Goal: Communication & Community: Connect with others

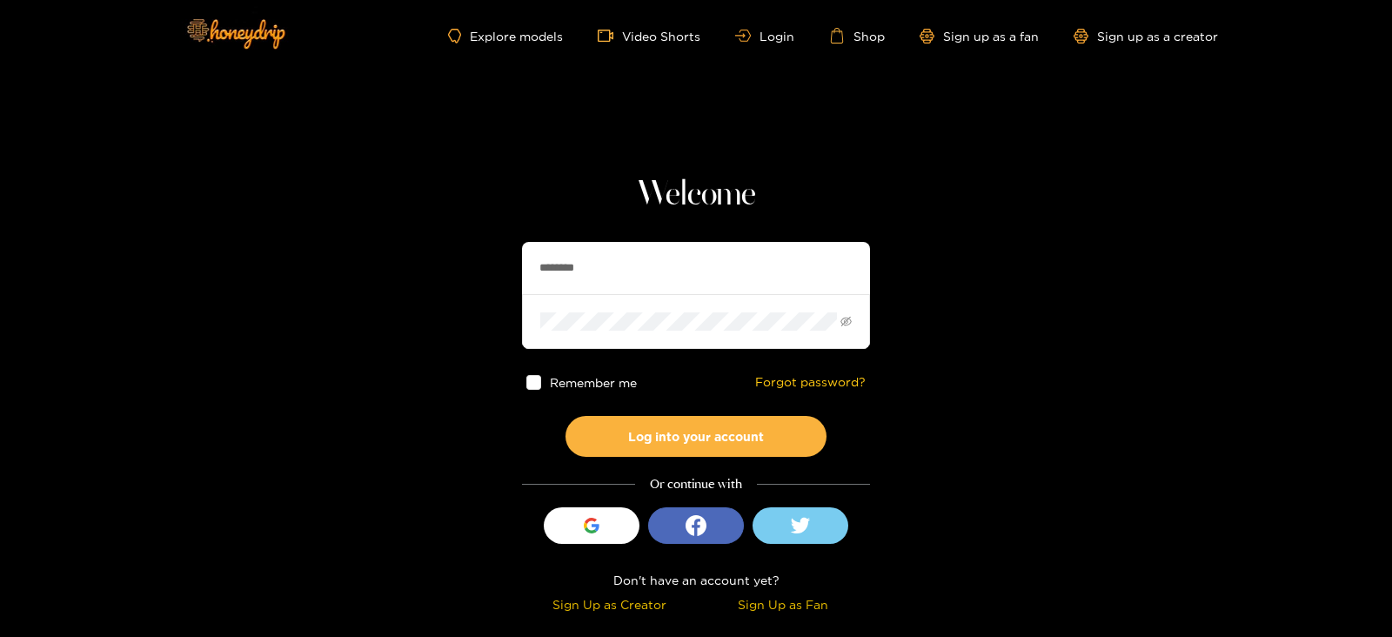
drag, startPoint x: 623, startPoint y: 241, endPoint x: 473, endPoint y: 279, distance: 155.4
click at [473, 279] on section "Welcome ******** Remember me Forgot password? Log into your account Or continue…" at bounding box center [696, 309] width 1392 height 619
click at [576, 264] on input "********" at bounding box center [696, 268] width 348 height 52
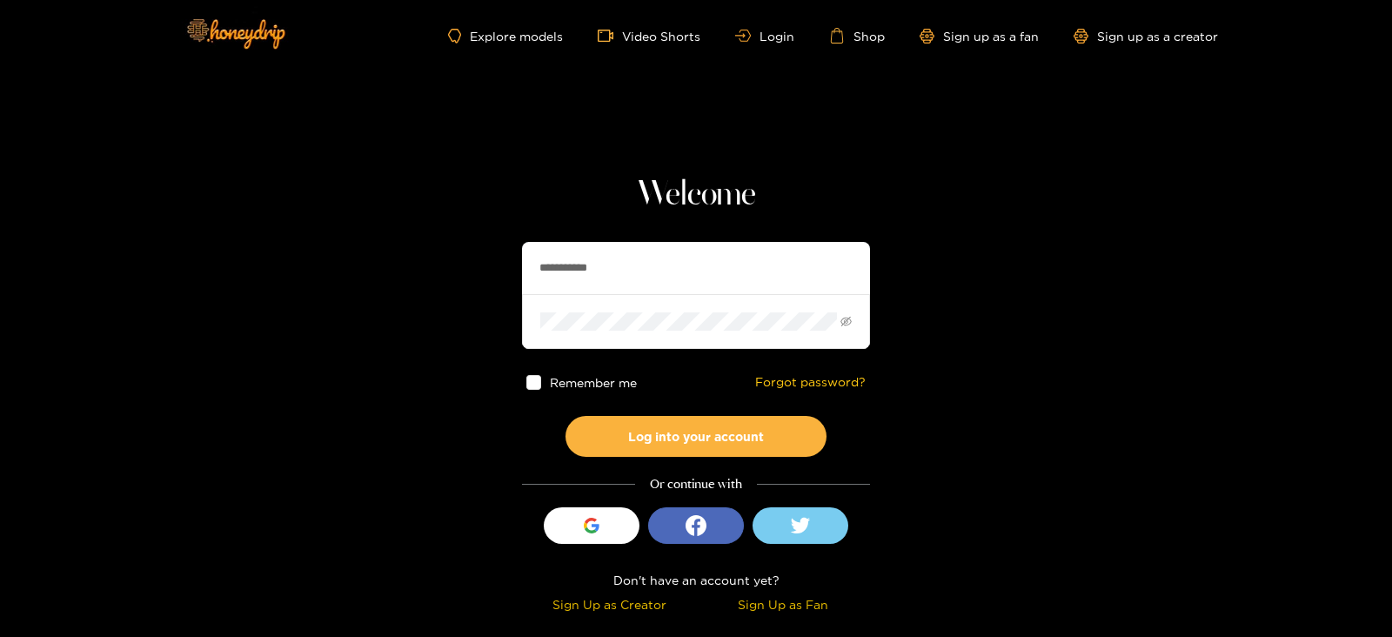
click at [576, 264] on input "**********" at bounding box center [696, 268] width 348 height 52
type input "******"
click at [566, 416] on button "Log into your account" at bounding box center [696, 436] width 261 height 41
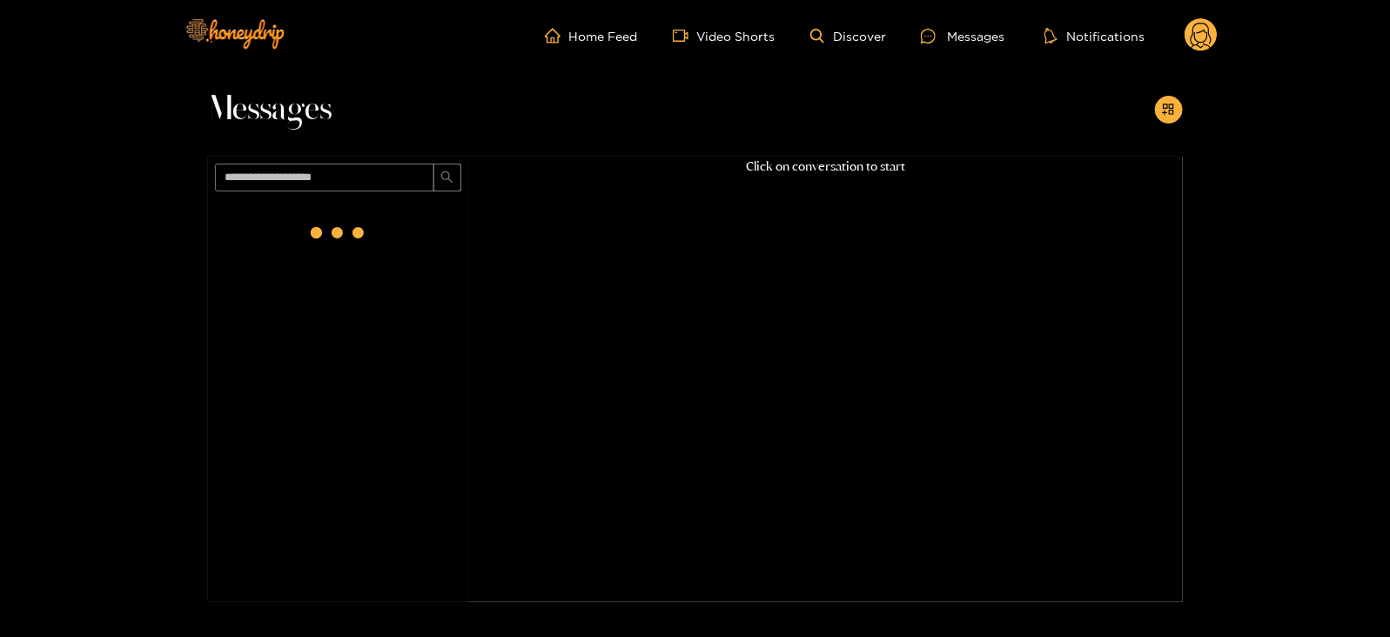
click at [379, 244] on div at bounding box center [338, 236] width 261 height 76
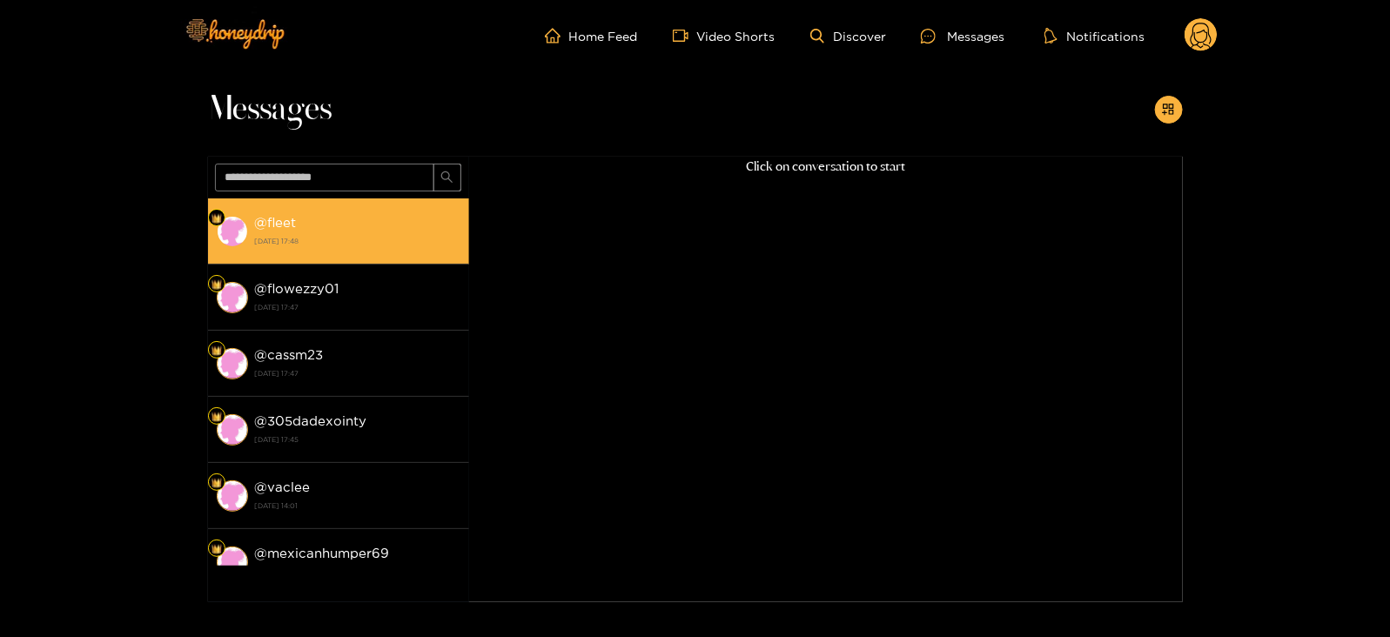
click at [379, 257] on li "@ fleet [DATE] 17:48" at bounding box center [338, 231] width 261 height 66
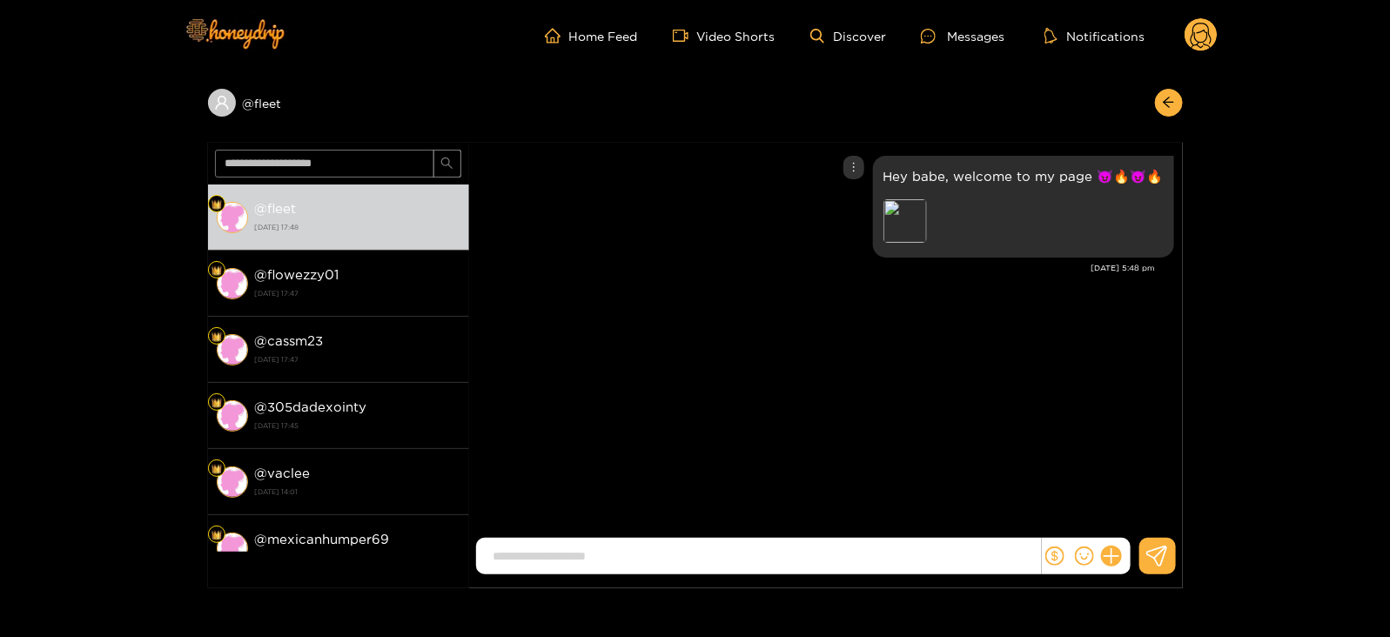
click at [936, 210] on div "Preview" at bounding box center [1005, 223] width 244 height 48
click at [914, 222] on div "Preview" at bounding box center [905, 221] width 44 height 44
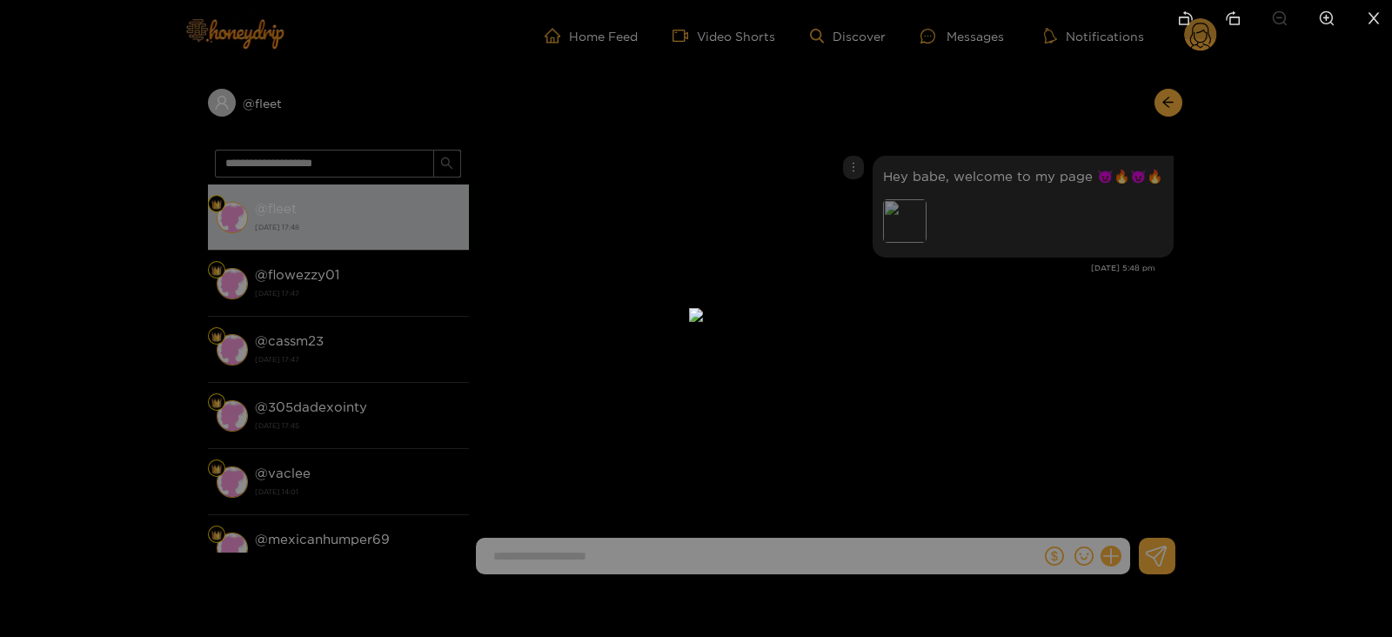
click at [1341, 346] on div at bounding box center [696, 318] width 1392 height 637
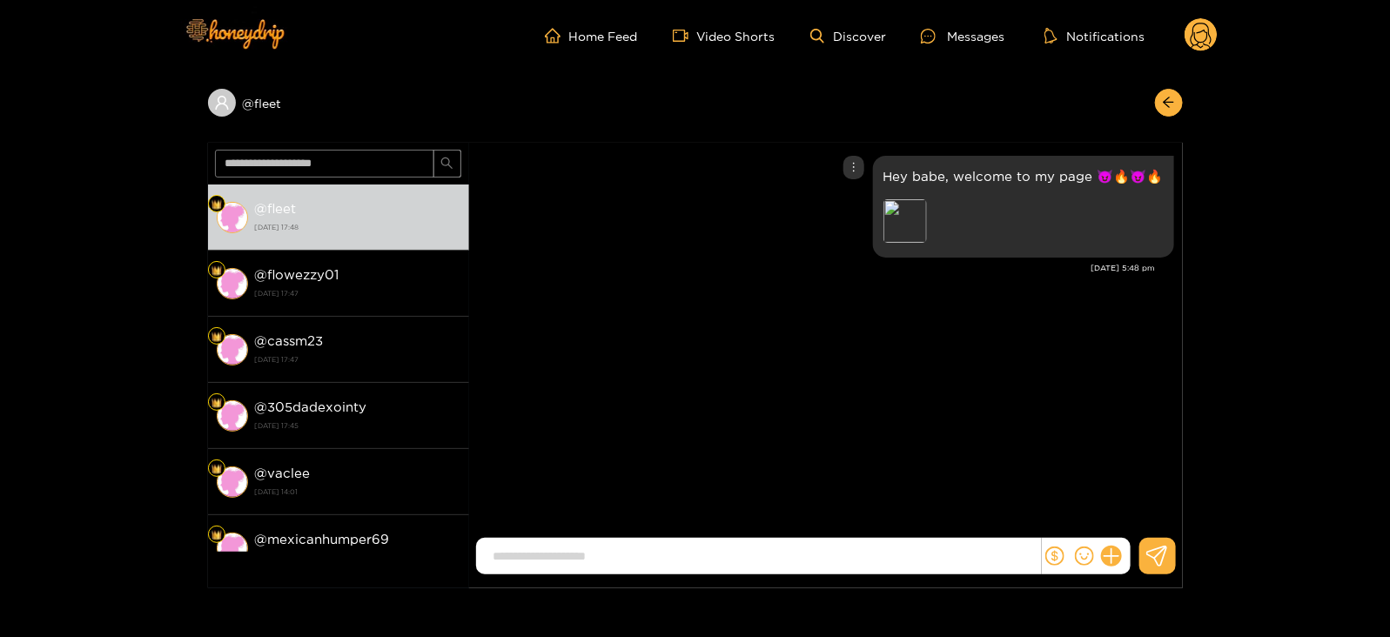
click at [1055, 166] on p "Hey babe, welcome to my page 😈🔥😈🔥" at bounding box center [1023, 176] width 280 height 20
copy p "Hey babe, welcome to my page 😈🔥😈🔥"
click at [1209, 28] on icon at bounding box center [1201, 38] width 21 height 30
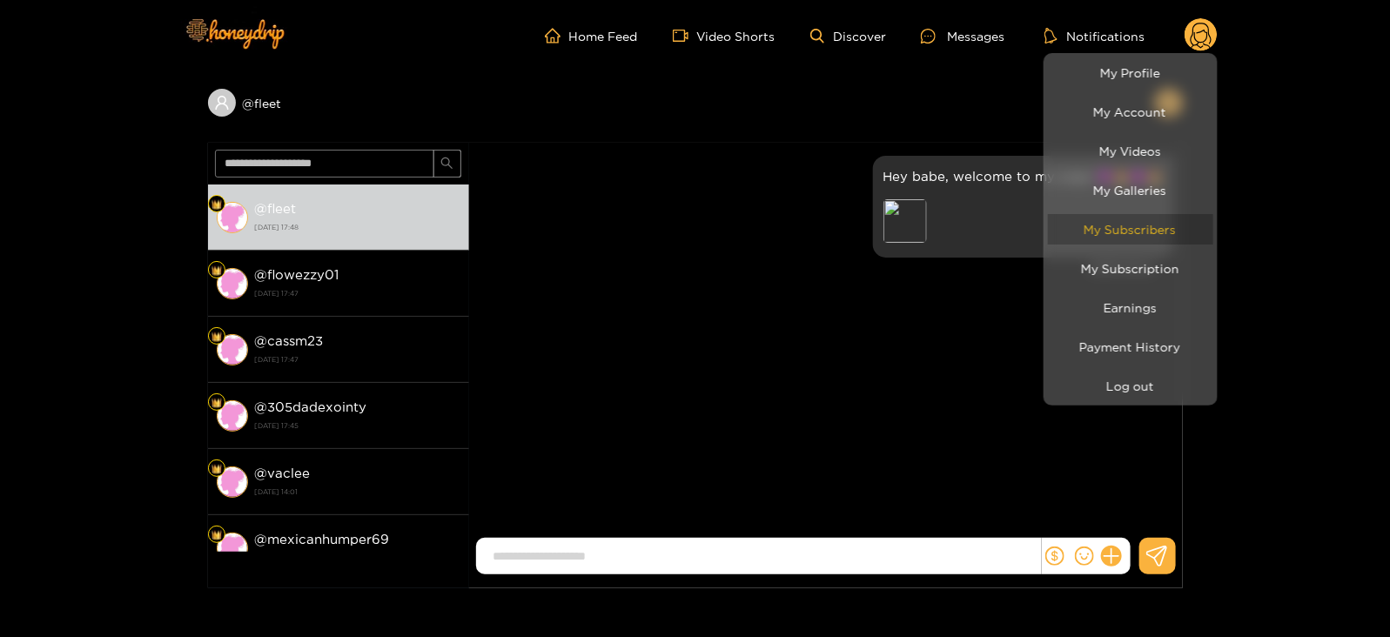
click at [1105, 237] on link "My Subscribers" at bounding box center [1130, 229] width 165 height 30
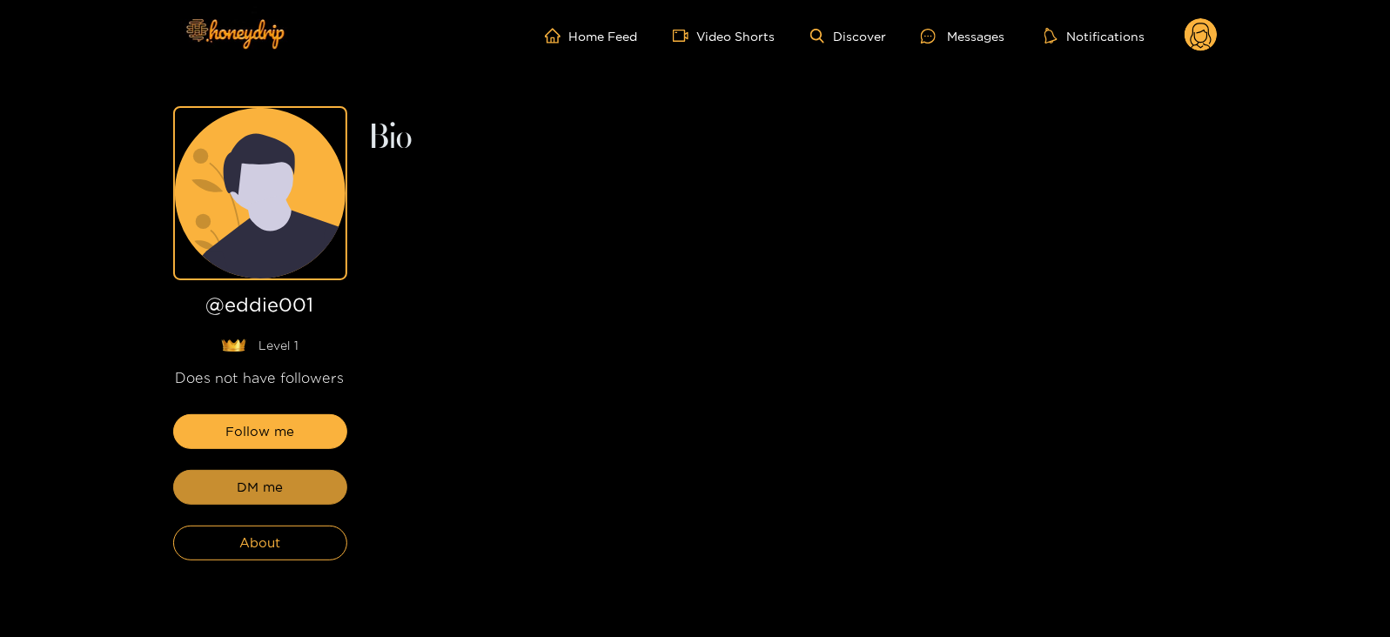
click at [249, 485] on span "DM me" at bounding box center [260, 487] width 46 height 21
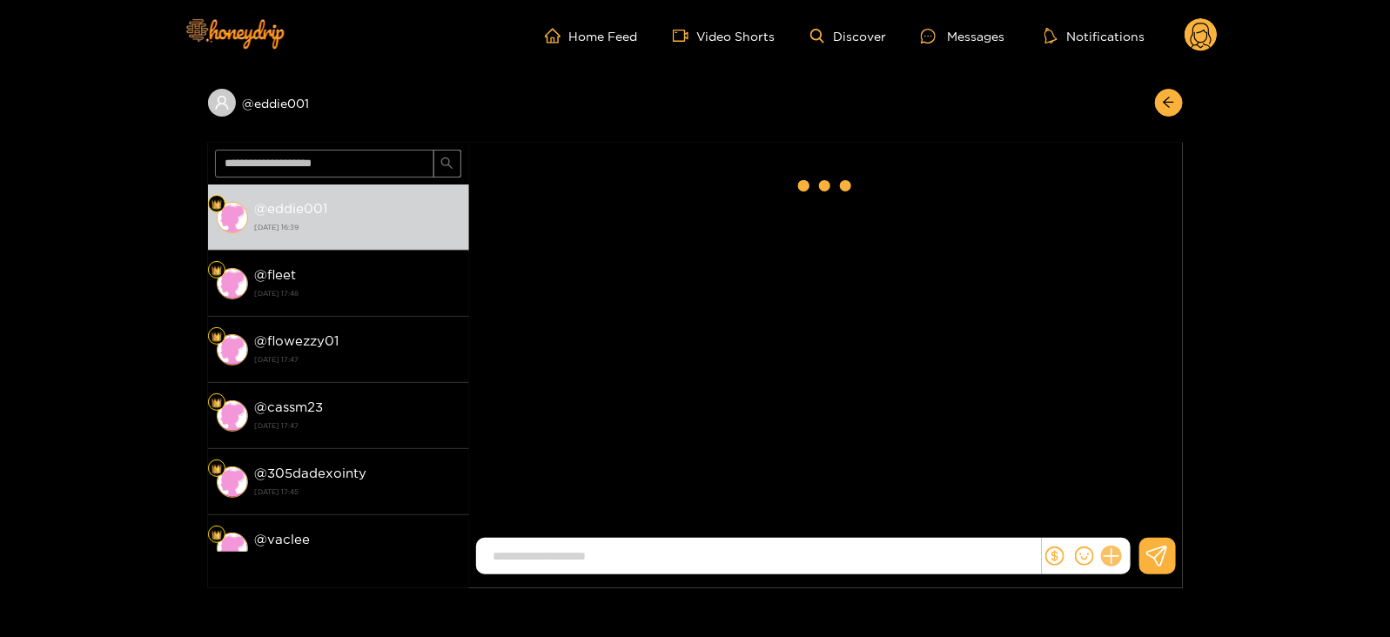
click at [1118, 562] on button at bounding box center [1112, 556] width 30 height 30
click at [1126, 524] on button at bounding box center [1143, 513] width 61 height 39
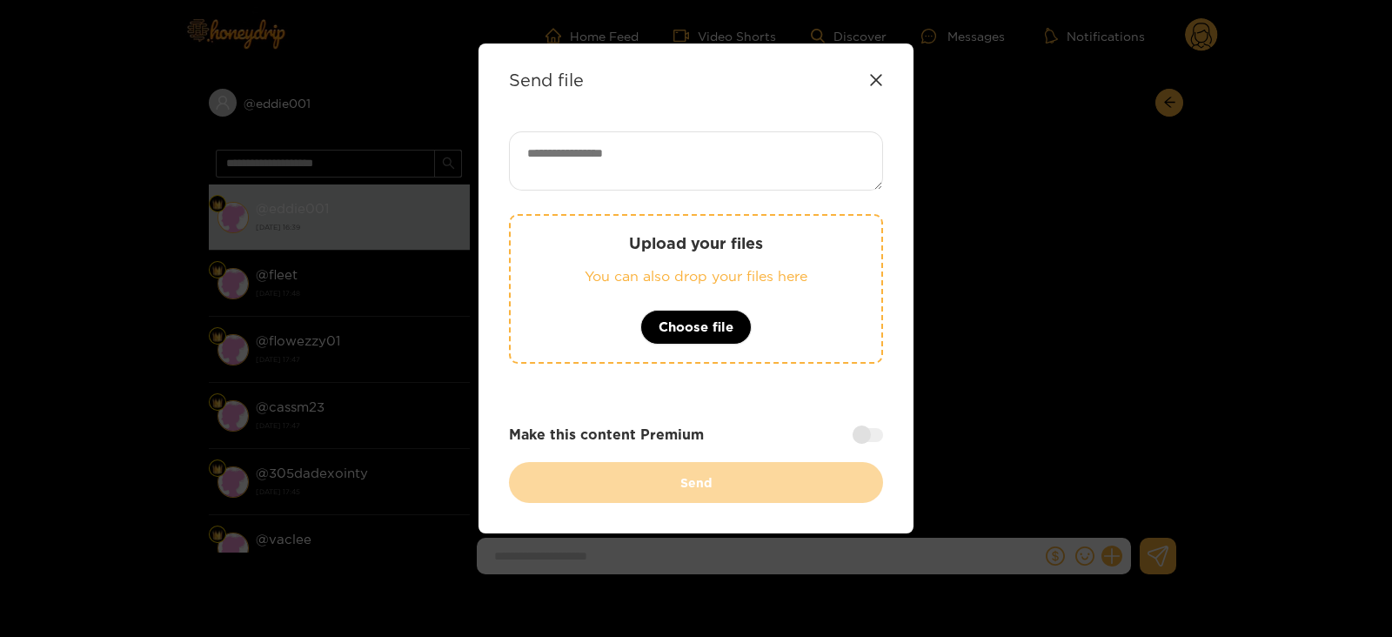
click at [734, 117] on div "Send file Upload your files You can also drop your files here Choose file Make …" at bounding box center [696, 289] width 435 height 490
click at [729, 165] on textarea at bounding box center [696, 160] width 374 height 59
paste textarea "**********"
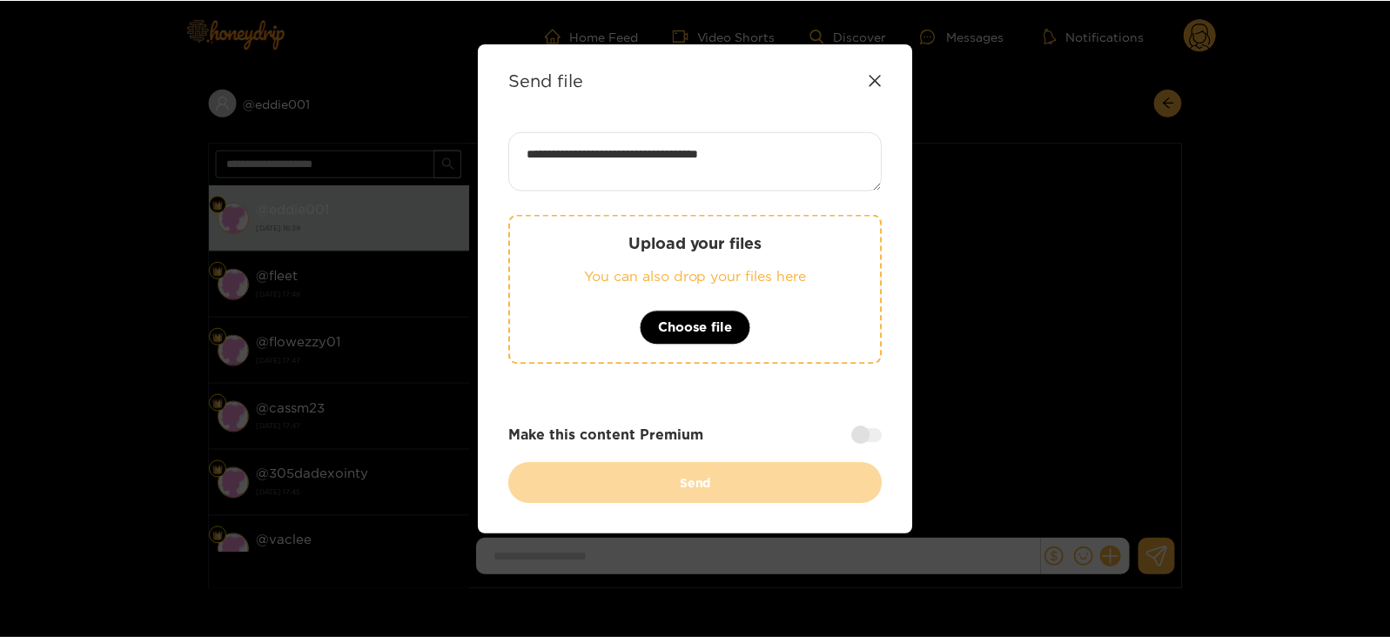
scroll to position [2, 0]
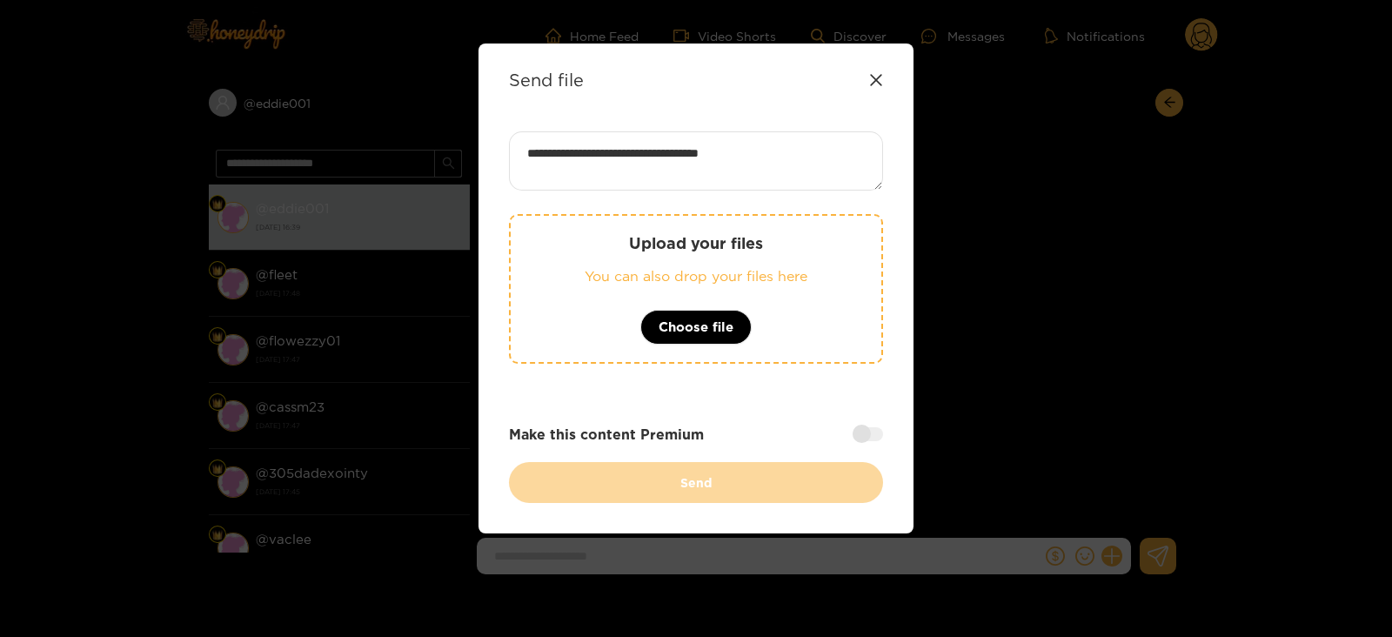
type textarea "**********"
click at [724, 360] on div "Upload your files You can also drop your files here Choose file" at bounding box center [696, 289] width 374 height 150
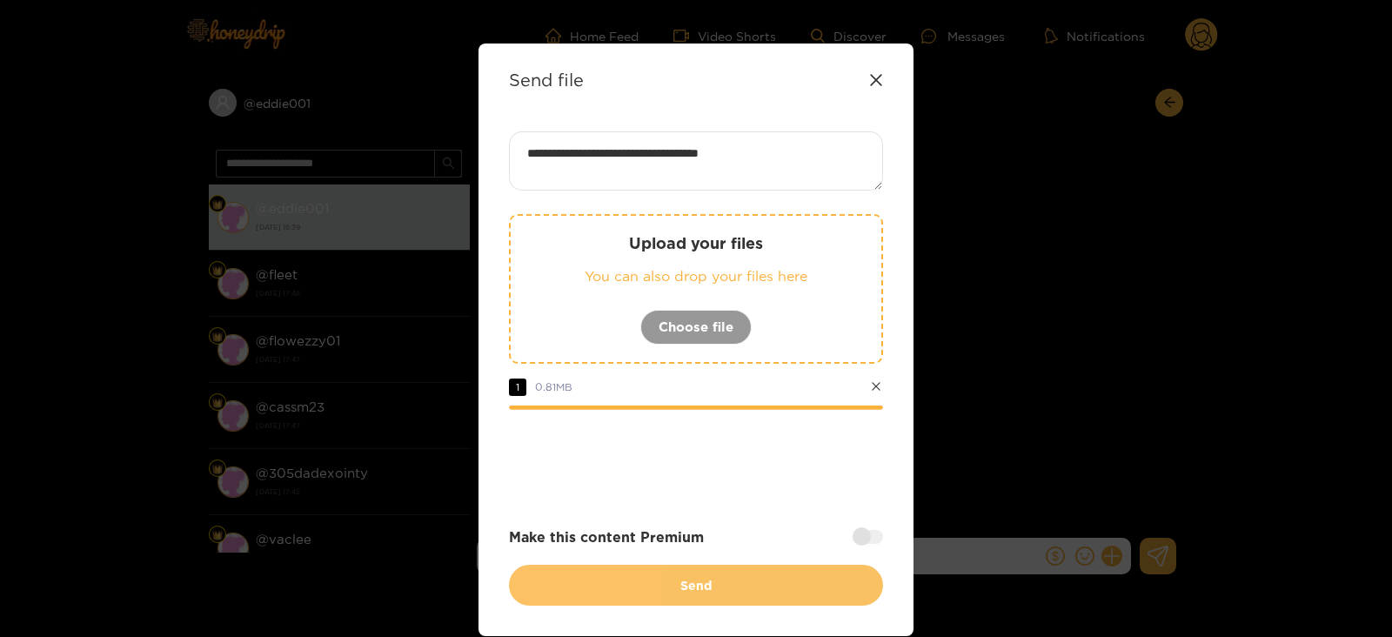
click at [700, 581] on button "Send" at bounding box center [696, 585] width 374 height 41
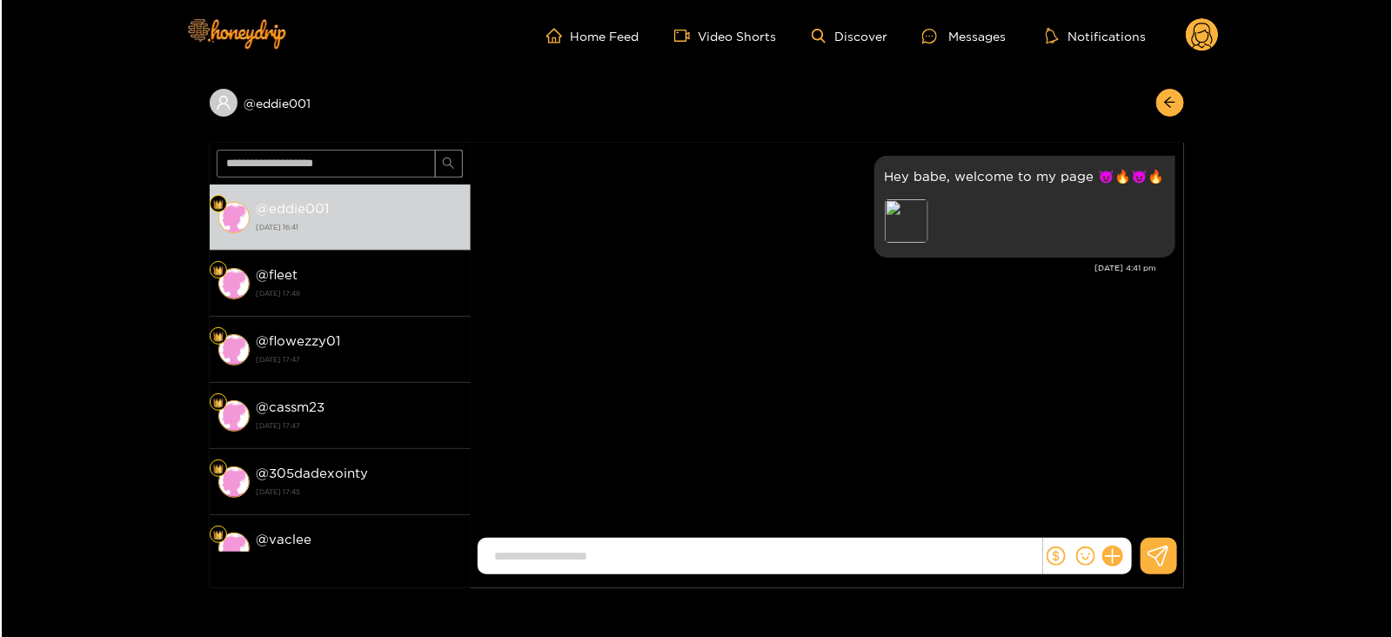
scroll to position [0, 0]
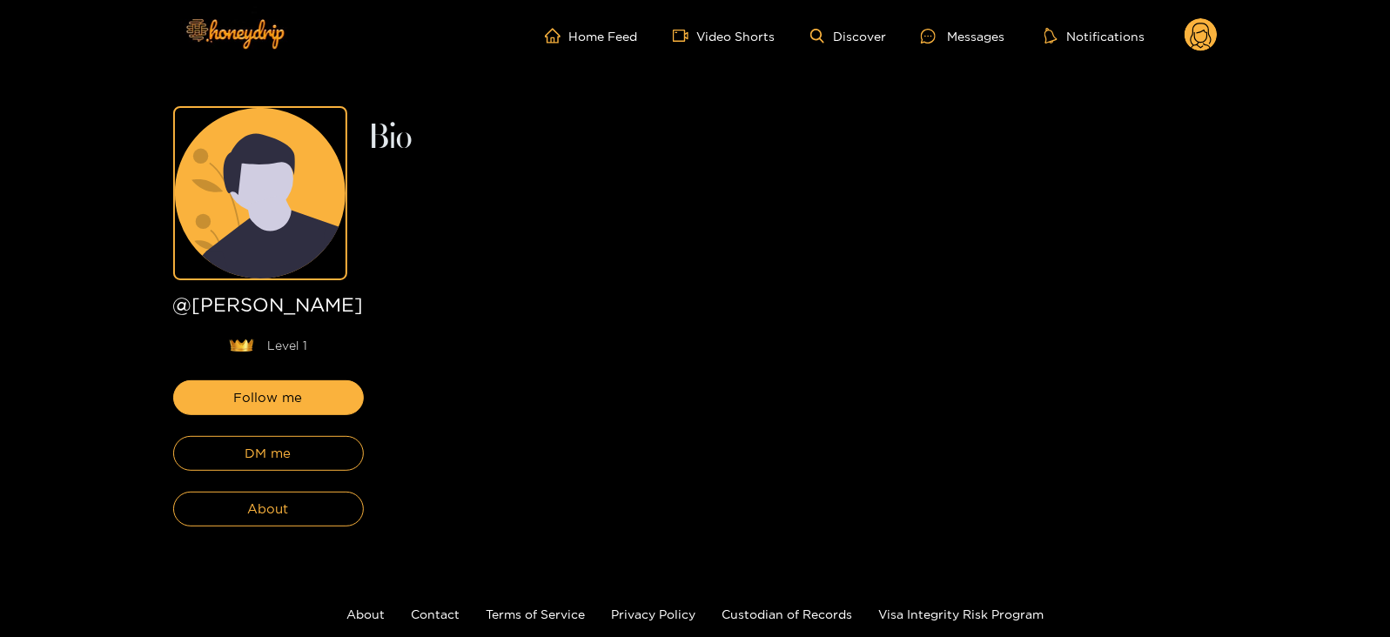
click at [276, 473] on div "Follow me DM me About" at bounding box center [268, 453] width 191 height 146
click at [235, 454] on button "DM me" at bounding box center [268, 453] width 191 height 35
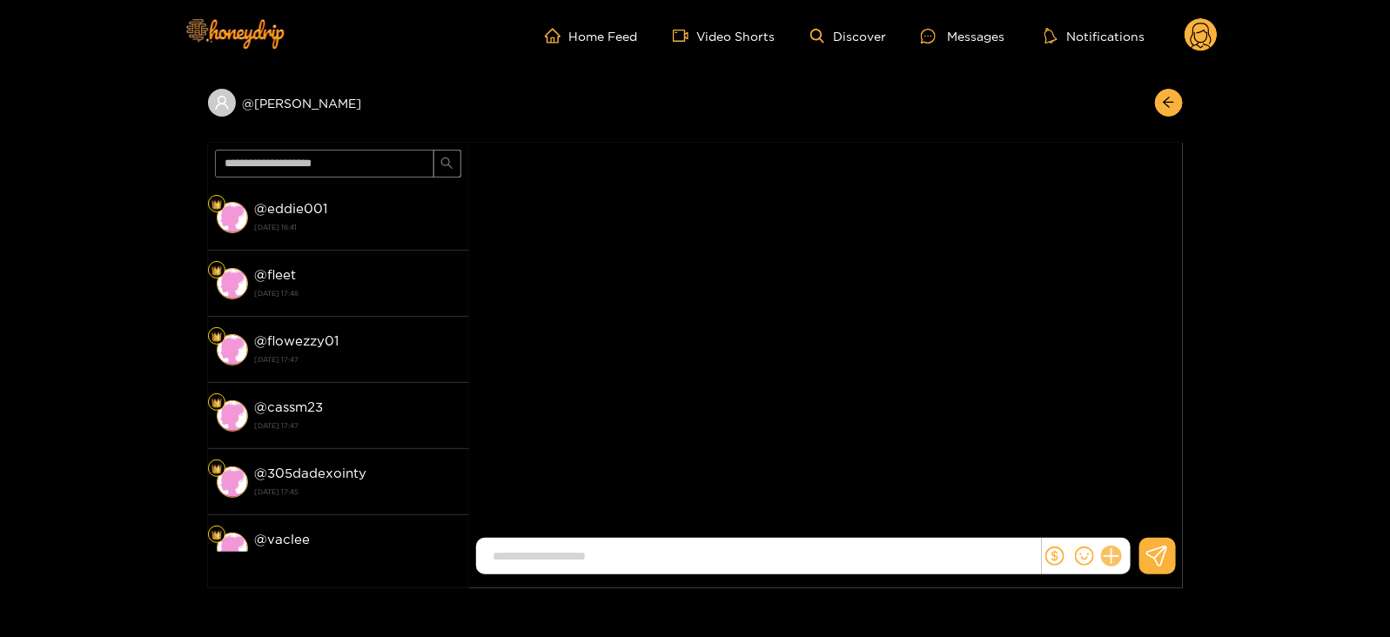
click at [1114, 560] on icon at bounding box center [1111, 557] width 20 height 20
click at [1150, 523] on button at bounding box center [1143, 513] width 61 height 39
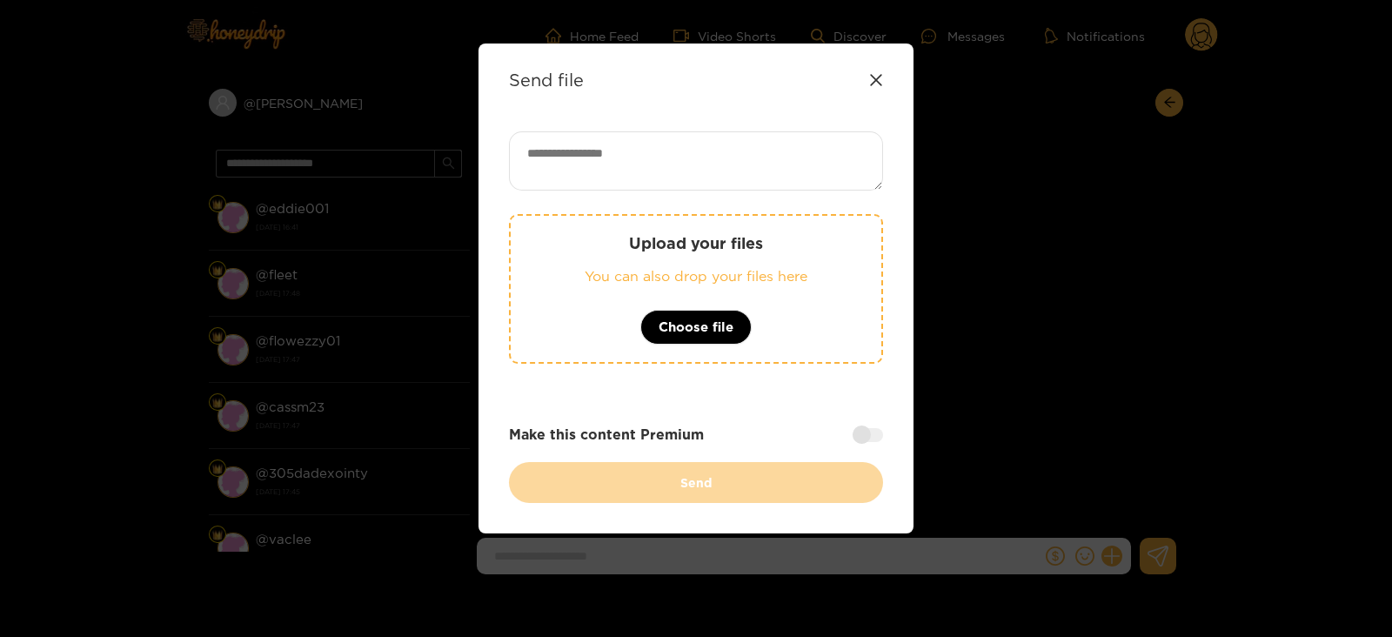
click at [734, 157] on textarea at bounding box center [696, 160] width 374 height 59
paste textarea "**********"
type textarea "**********"
click at [785, 239] on p "Upload your files" at bounding box center [696, 243] width 301 height 20
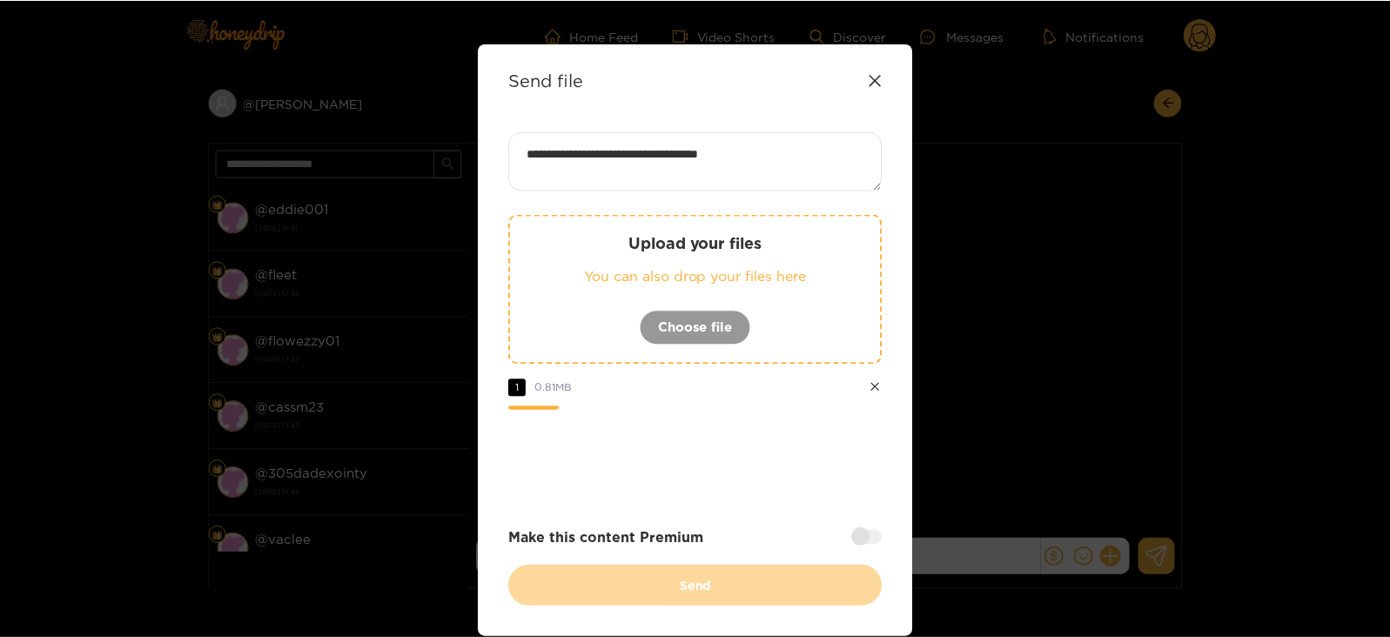
scroll to position [67, 0]
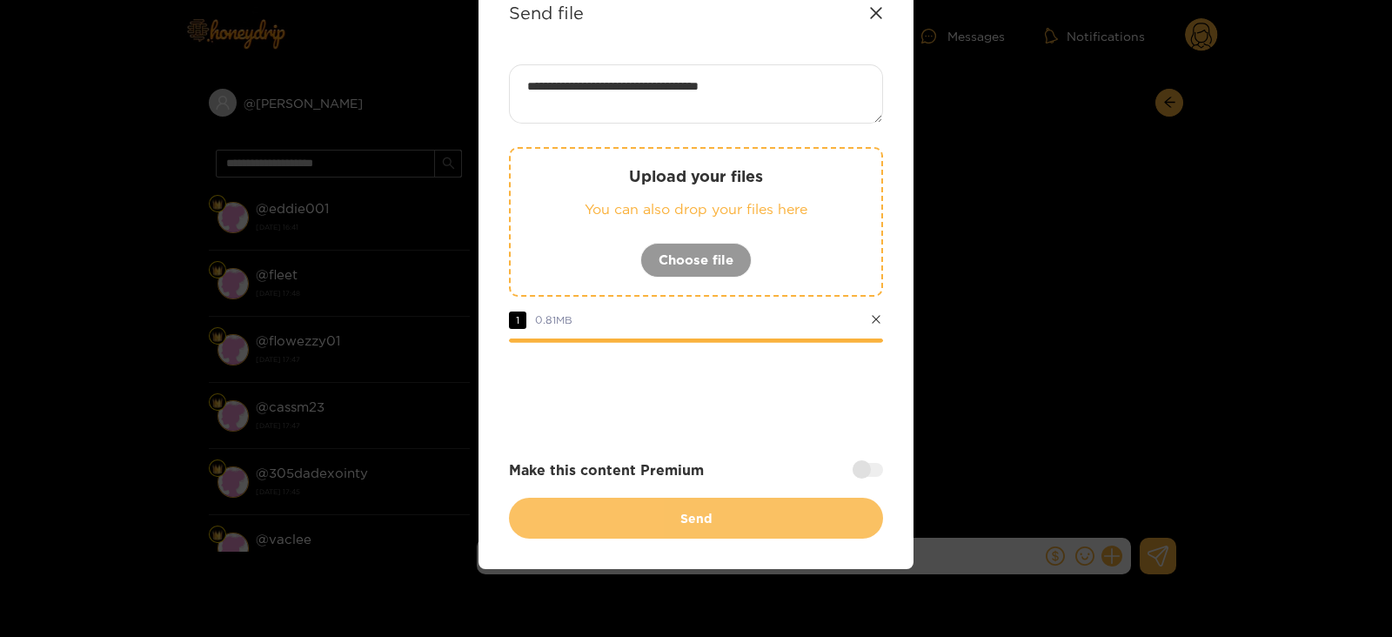
click at [693, 518] on button "Send" at bounding box center [696, 518] width 374 height 41
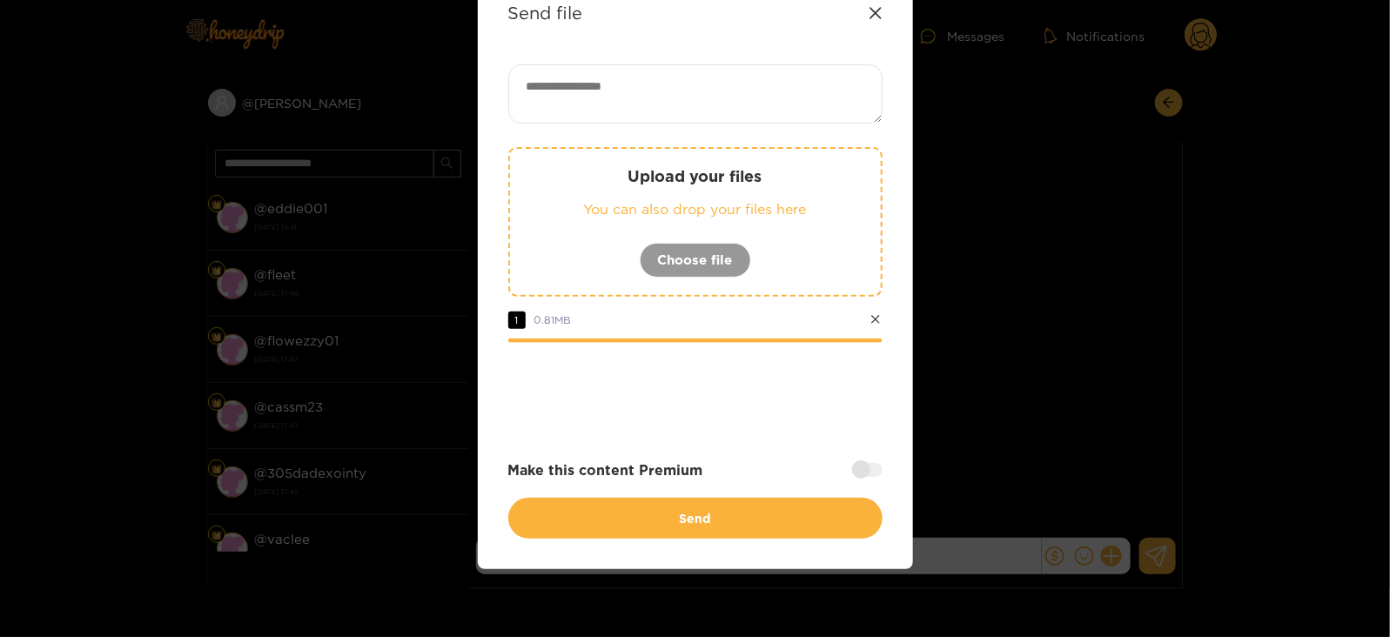
scroll to position [0, 0]
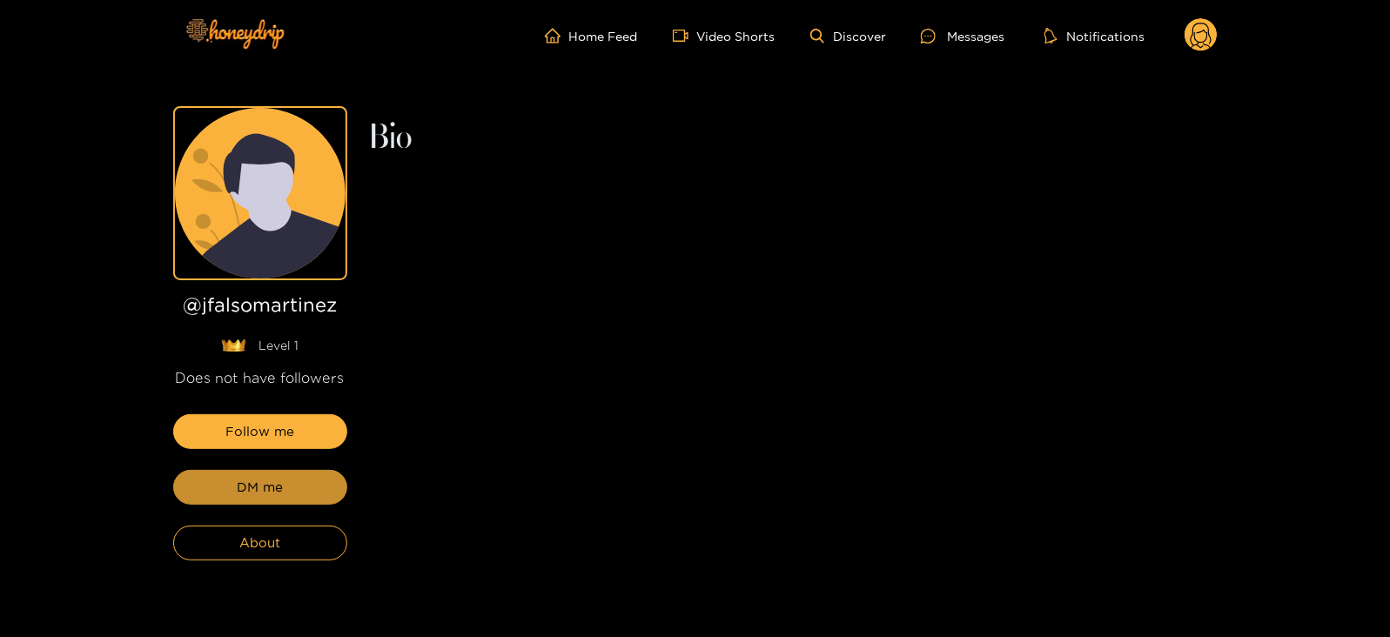
click at [299, 489] on button "DM me" at bounding box center [260, 487] width 174 height 35
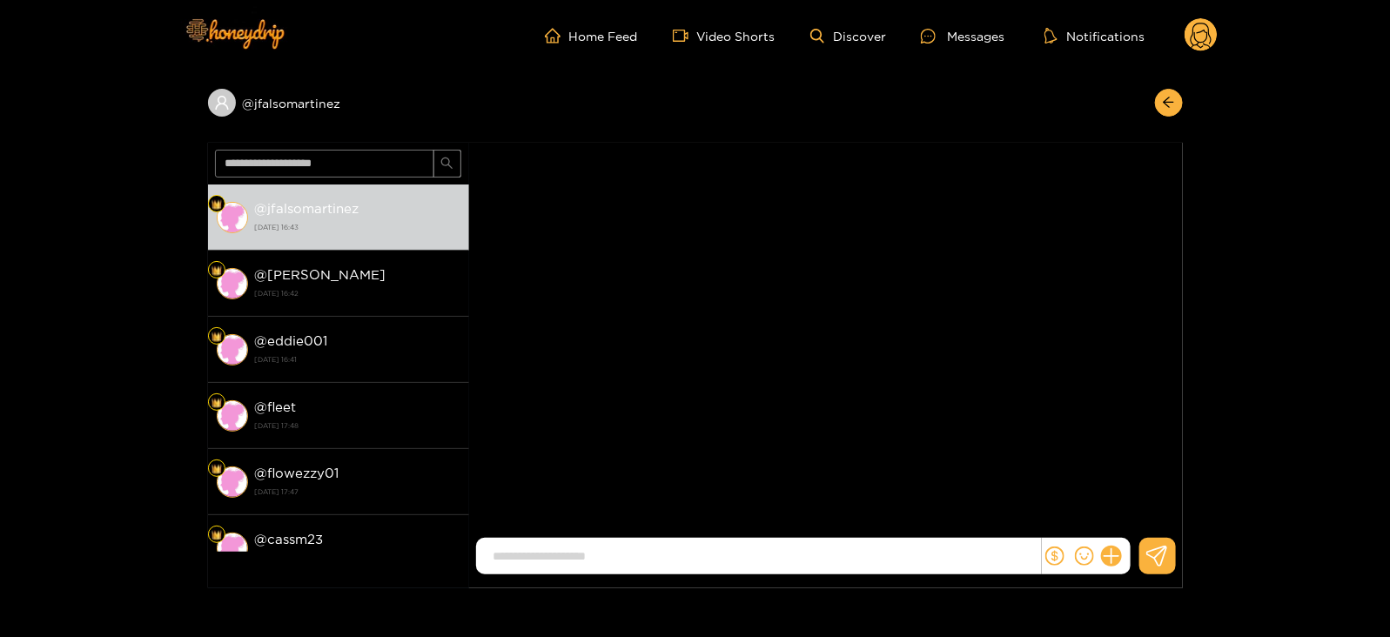
click at [1110, 568] on div at bounding box center [1086, 556] width 89 height 37
click at [1110, 559] on icon at bounding box center [1111, 557] width 20 height 20
click at [1135, 527] on button at bounding box center [1143, 513] width 61 height 39
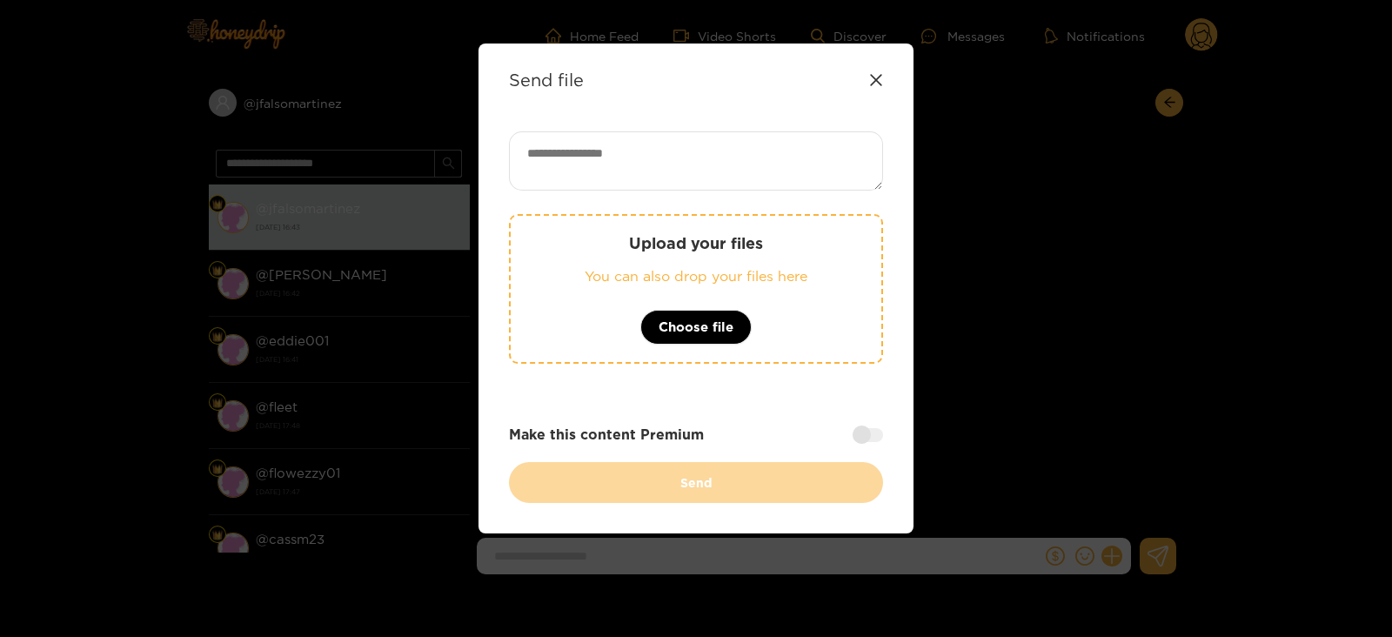
paste textarea "**********"
click at [729, 154] on textarea at bounding box center [696, 160] width 374 height 59
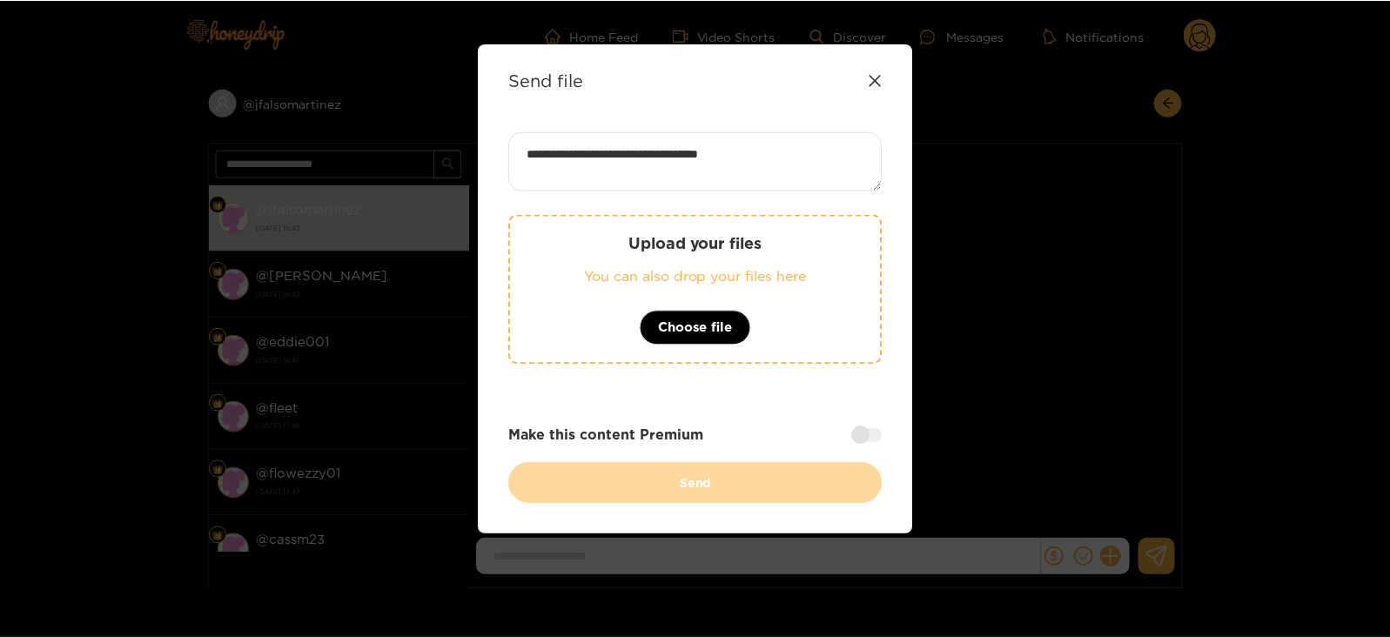
scroll to position [2, 0]
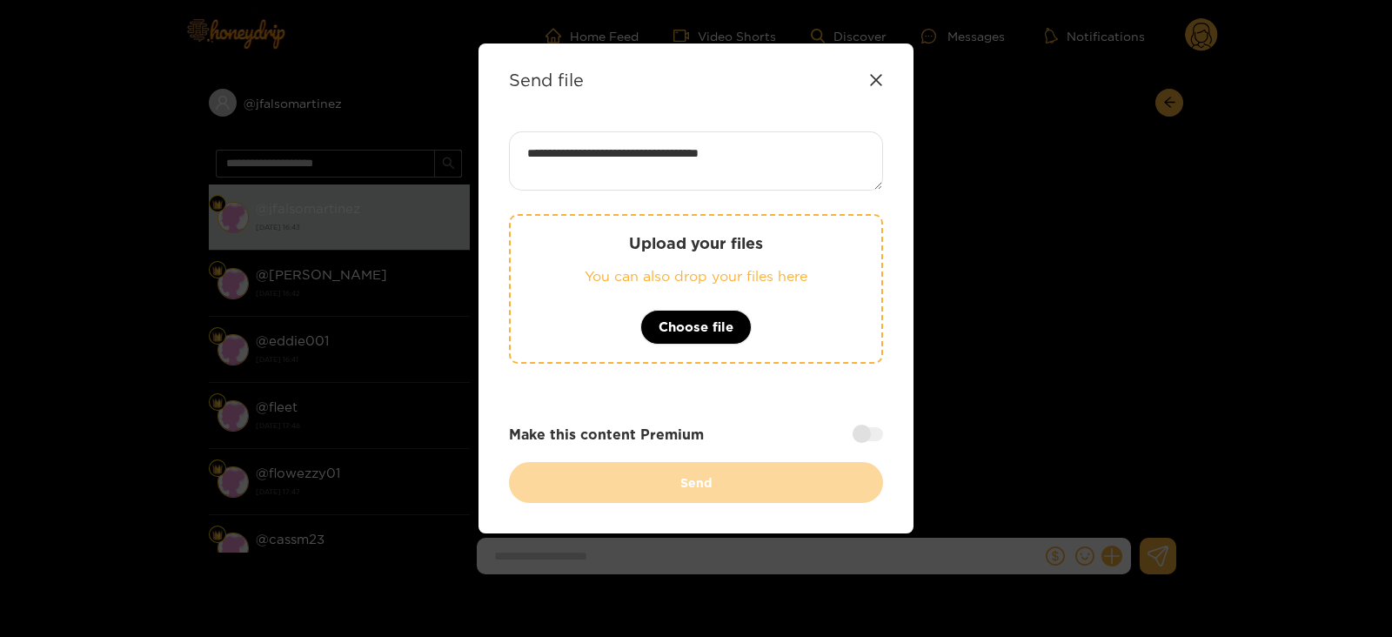
type textarea "**********"
click at [744, 219] on div "Upload your files You can also drop your files here Choose file" at bounding box center [696, 289] width 374 height 150
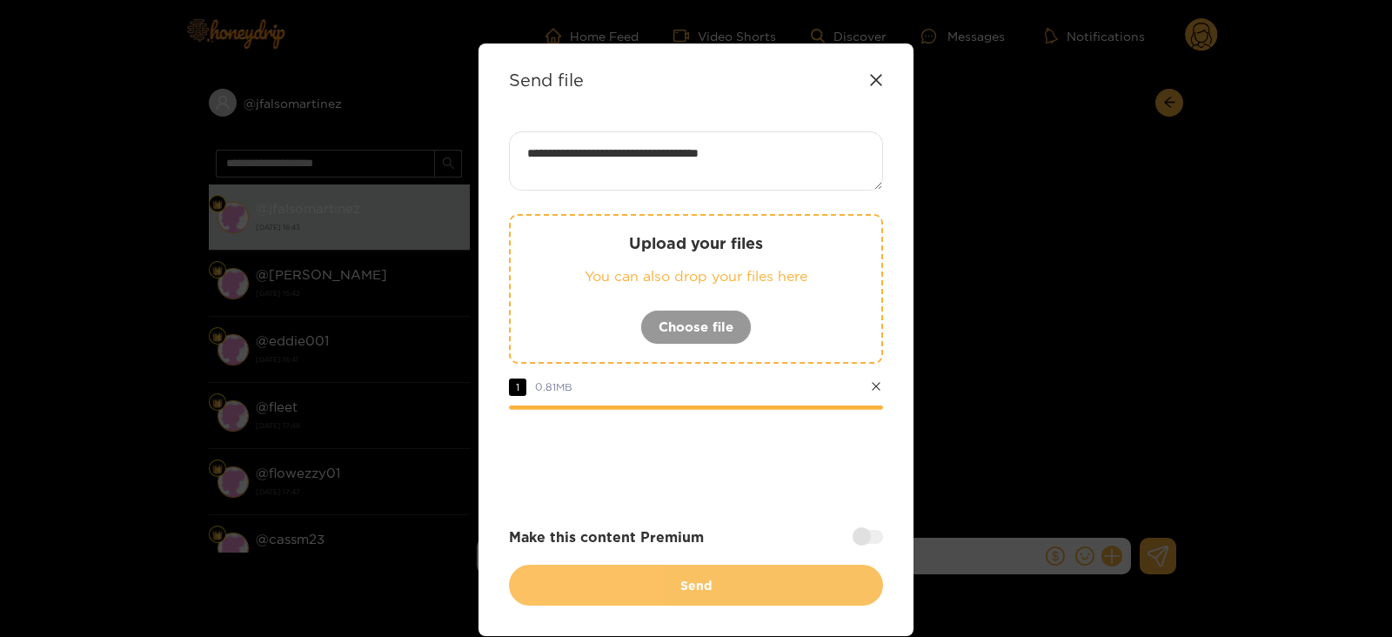
click at [745, 603] on button "Send" at bounding box center [696, 585] width 374 height 41
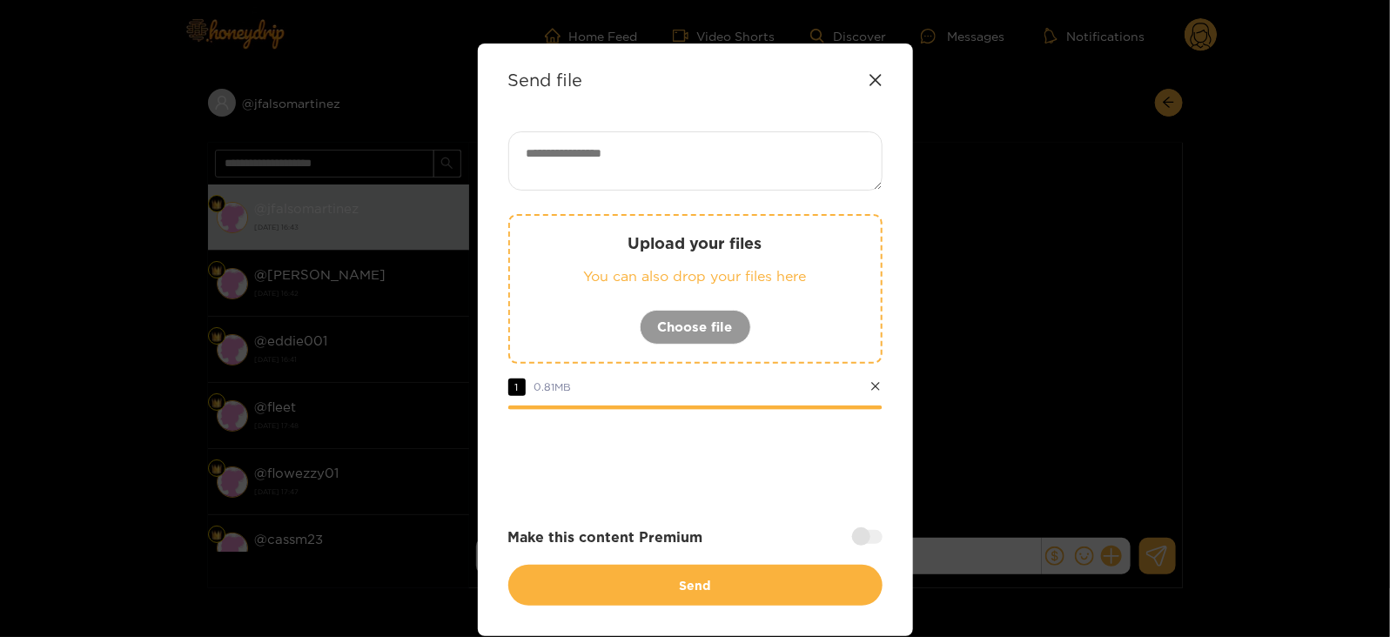
scroll to position [0, 0]
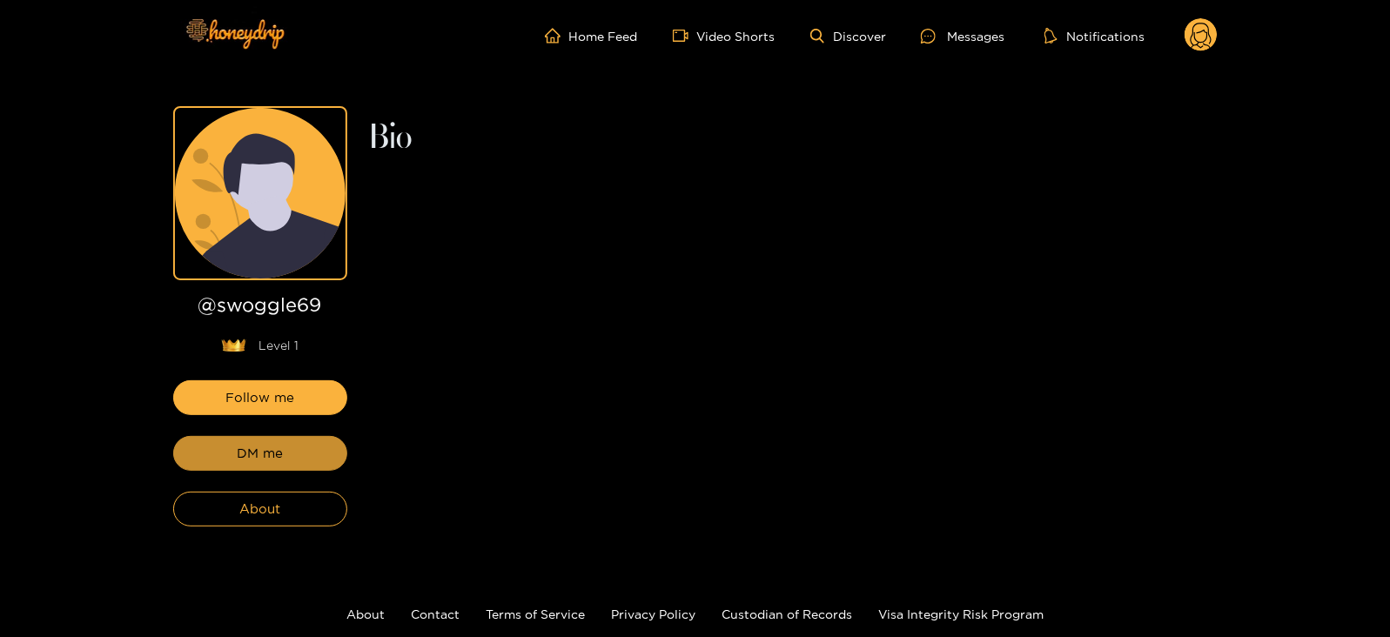
click at [239, 447] on span "DM me" at bounding box center [260, 453] width 46 height 21
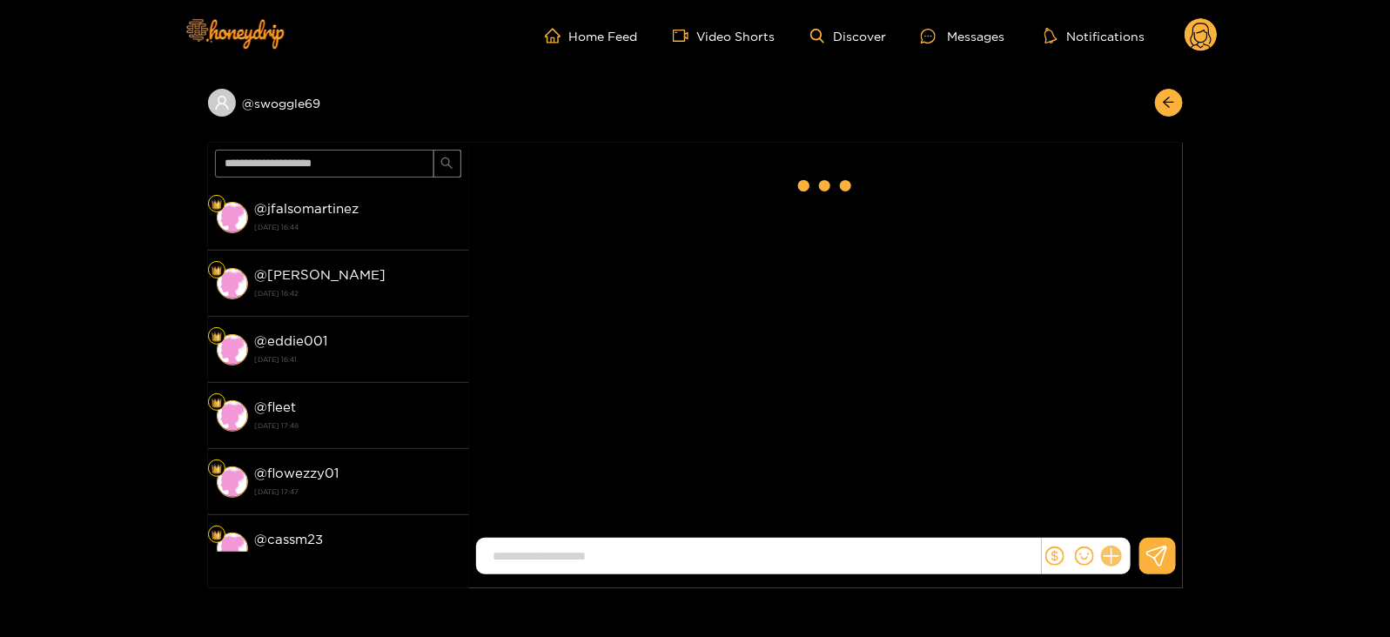
click at [1110, 559] on icon at bounding box center [1111, 556] width 17 height 17
click at [1136, 524] on button at bounding box center [1143, 513] width 61 height 39
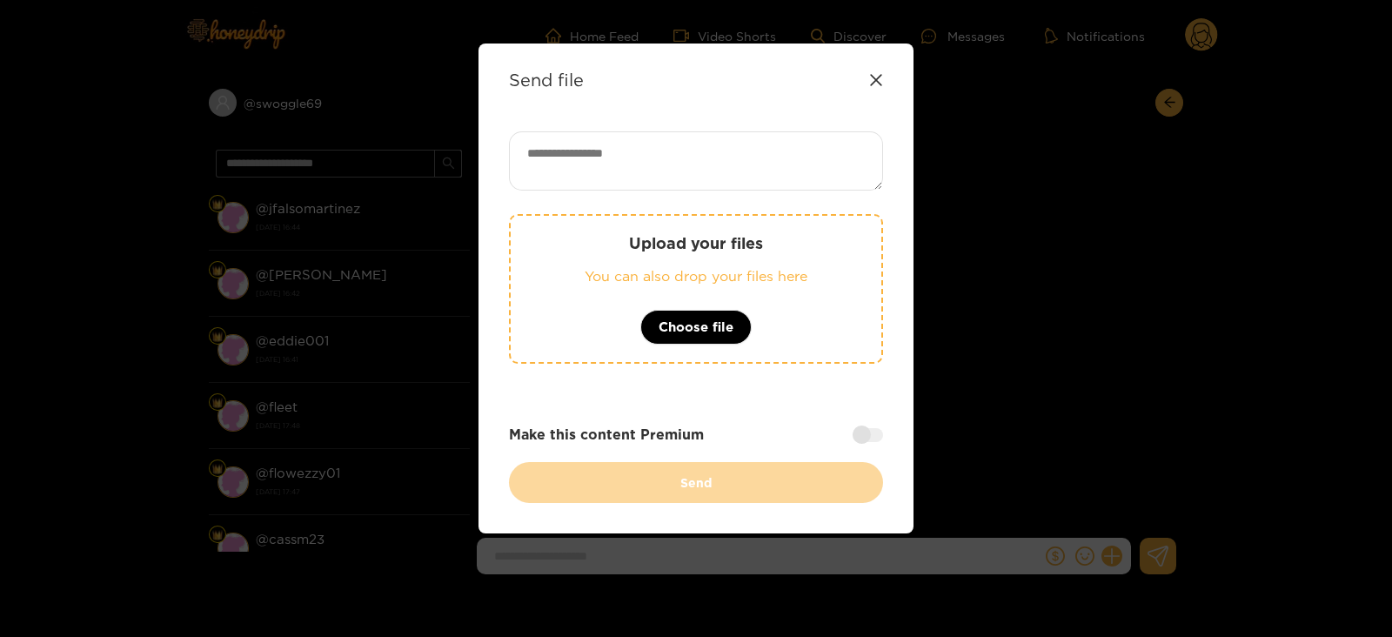
click at [682, 140] on textarea at bounding box center [696, 160] width 374 height 59
paste textarea "**********"
type textarea "**********"
click at [702, 233] on p "Upload your files" at bounding box center [696, 243] width 301 height 20
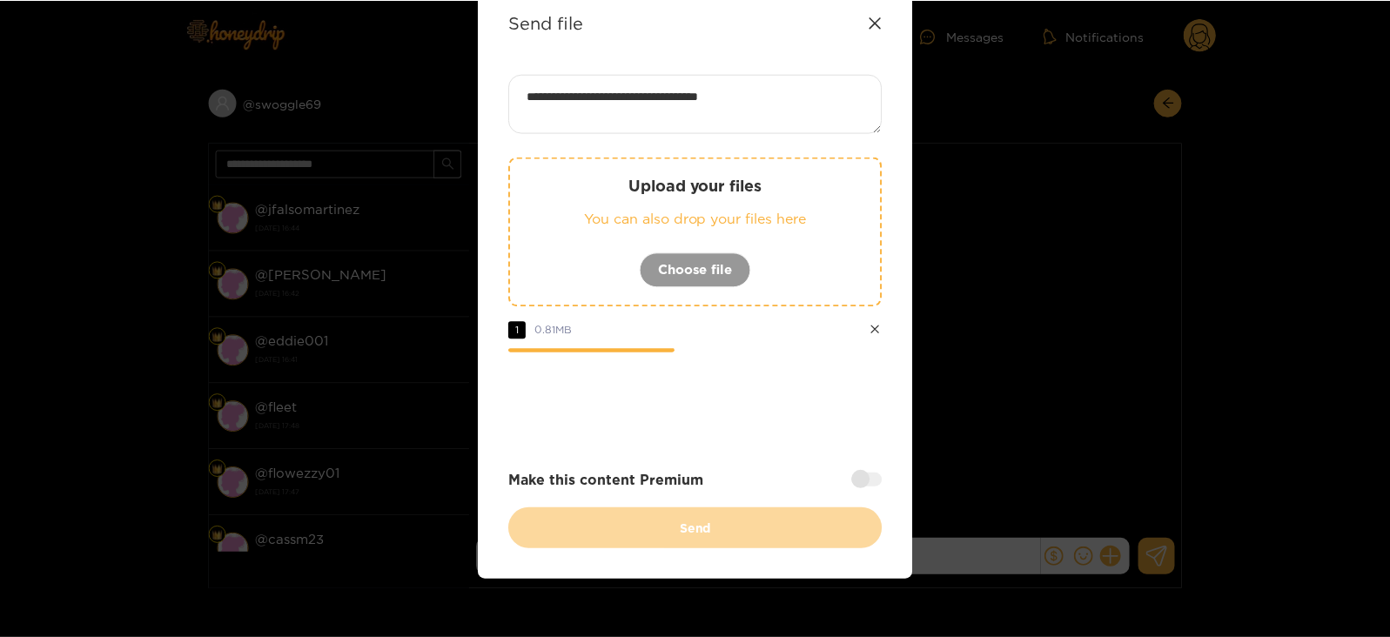
scroll to position [66, 0]
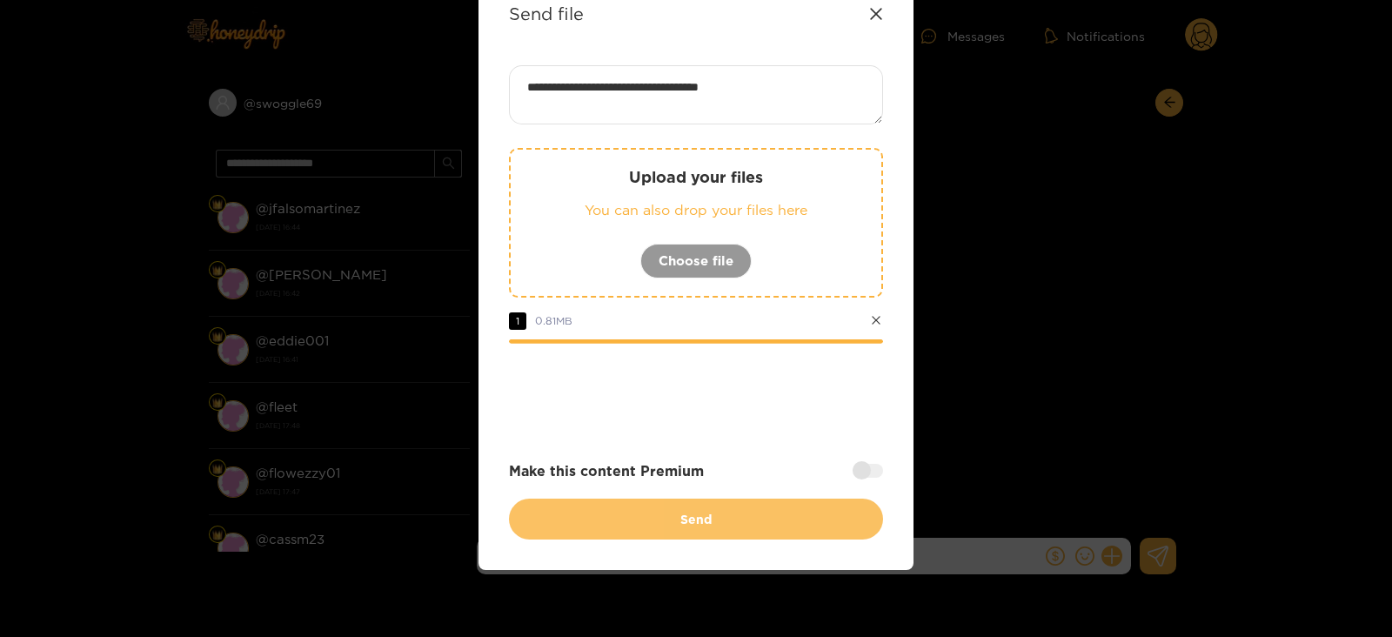
click at [728, 524] on button "Send" at bounding box center [696, 519] width 374 height 41
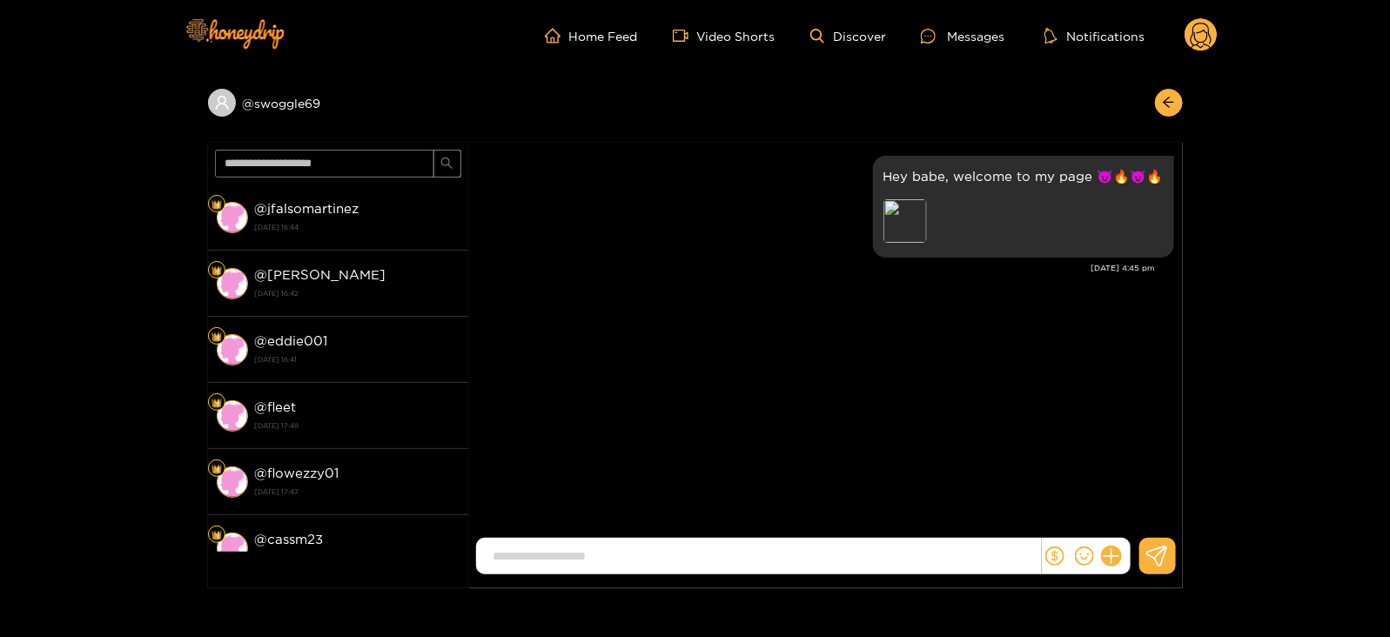
scroll to position [0, 0]
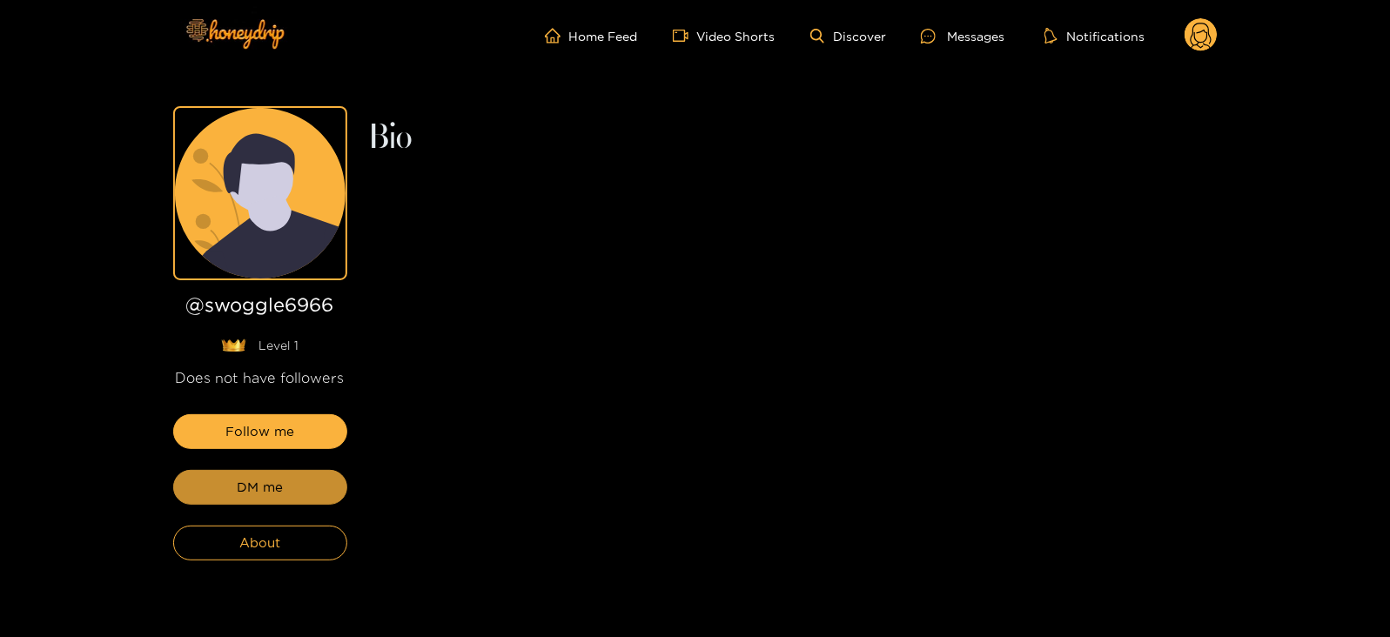
click at [291, 493] on button "DM me" at bounding box center [260, 487] width 174 height 35
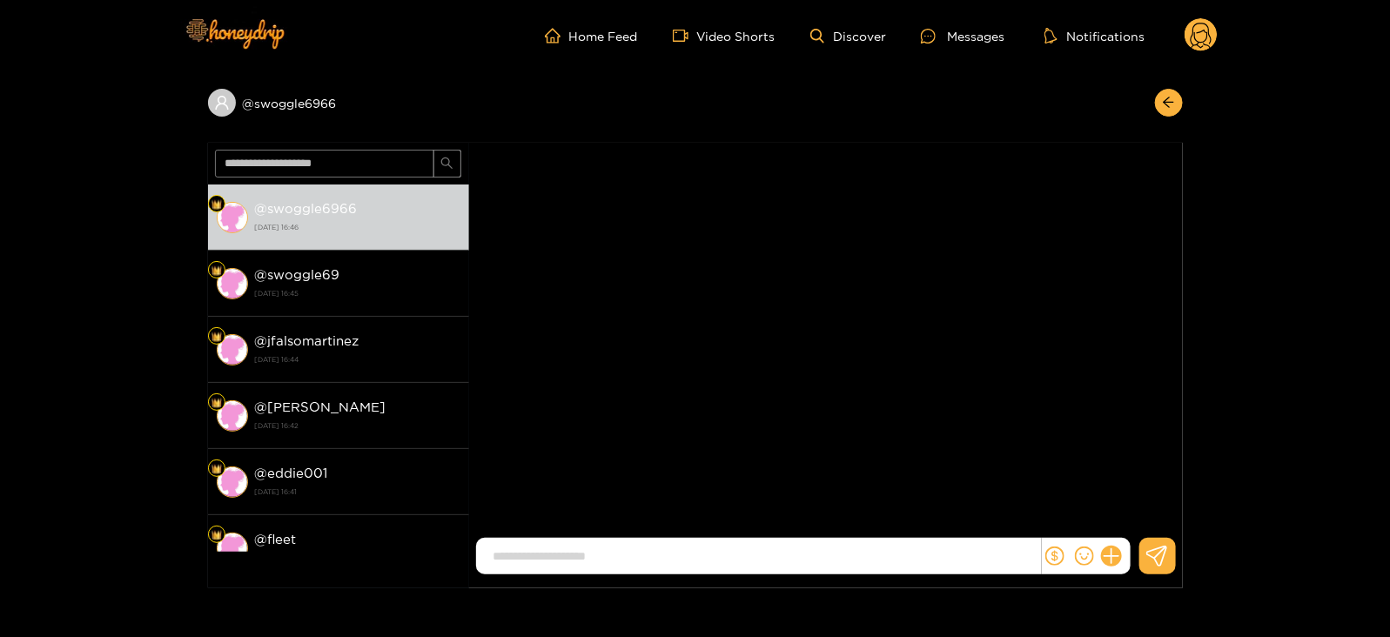
click at [1109, 574] on div at bounding box center [1086, 556] width 89 height 37
click at [1107, 563] on icon at bounding box center [1111, 557] width 20 height 20
click at [1117, 527] on button at bounding box center [1143, 513] width 61 height 39
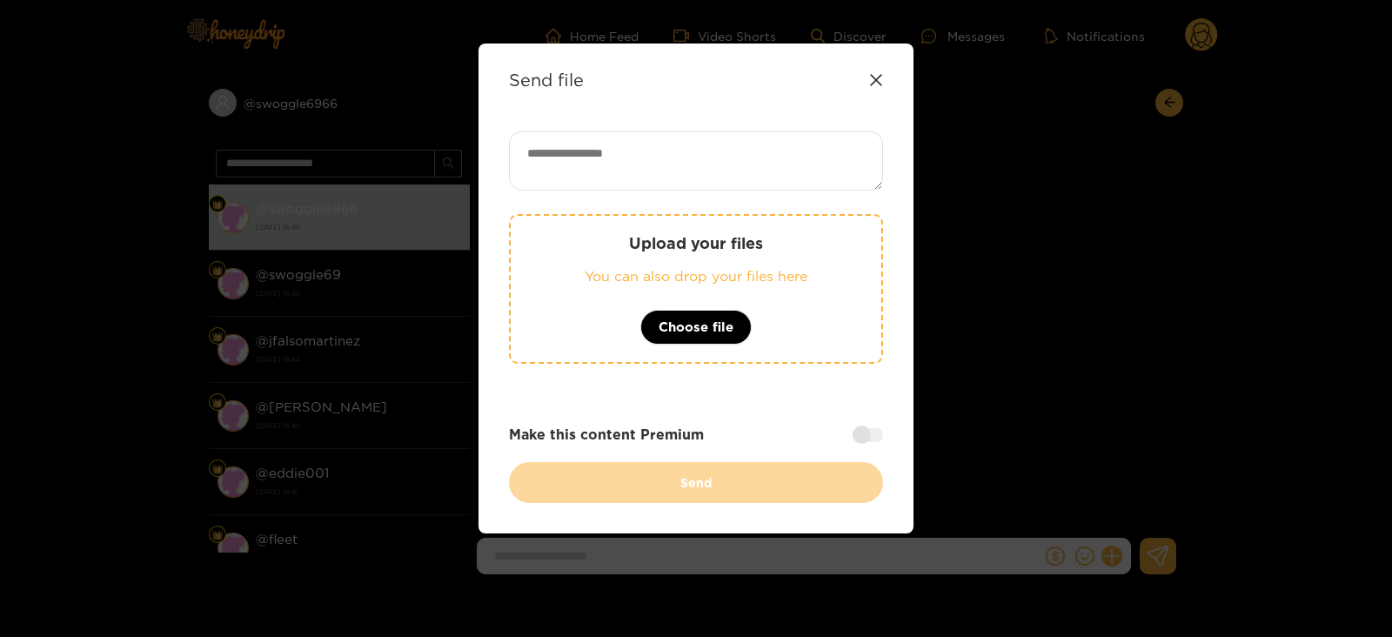
click at [753, 199] on div "Upload your files You can also drop your files here Choose file Make this conte…" at bounding box center [696, 317] width 374 height 372
paste textarea "**********"
click at [690, 156] on textarea at bounding box center [696, 160] width 374 height 59
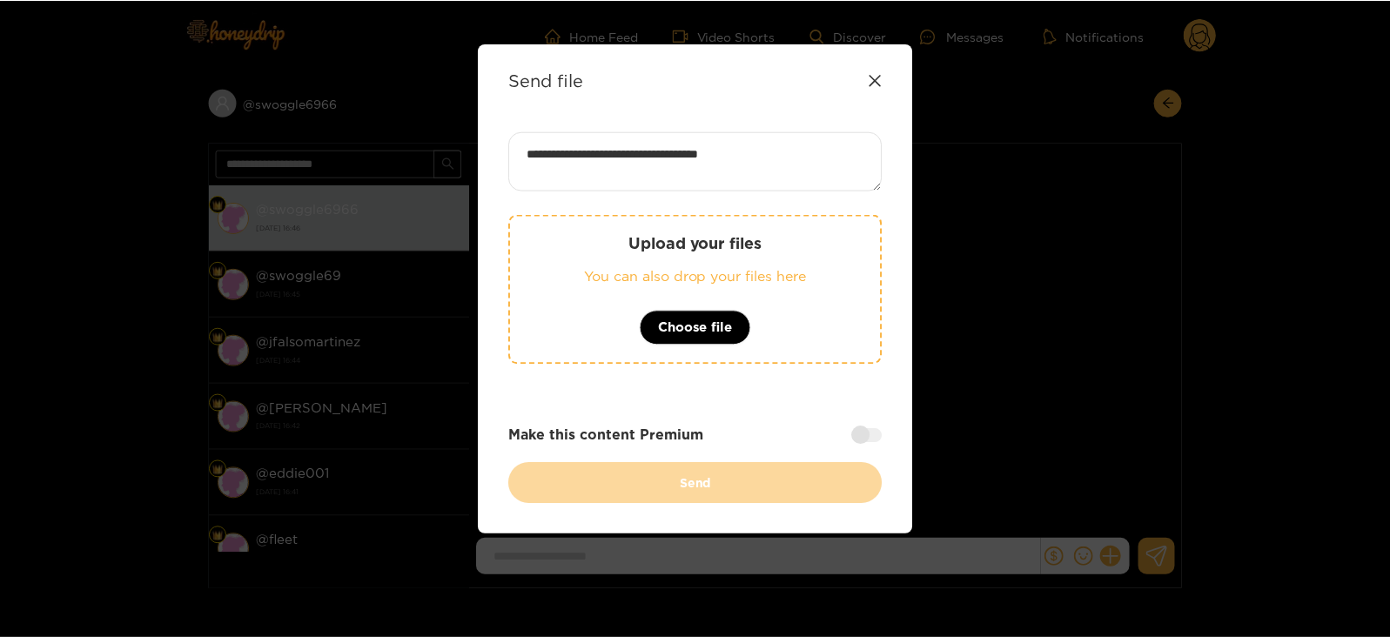
scroll to position [2, 0]
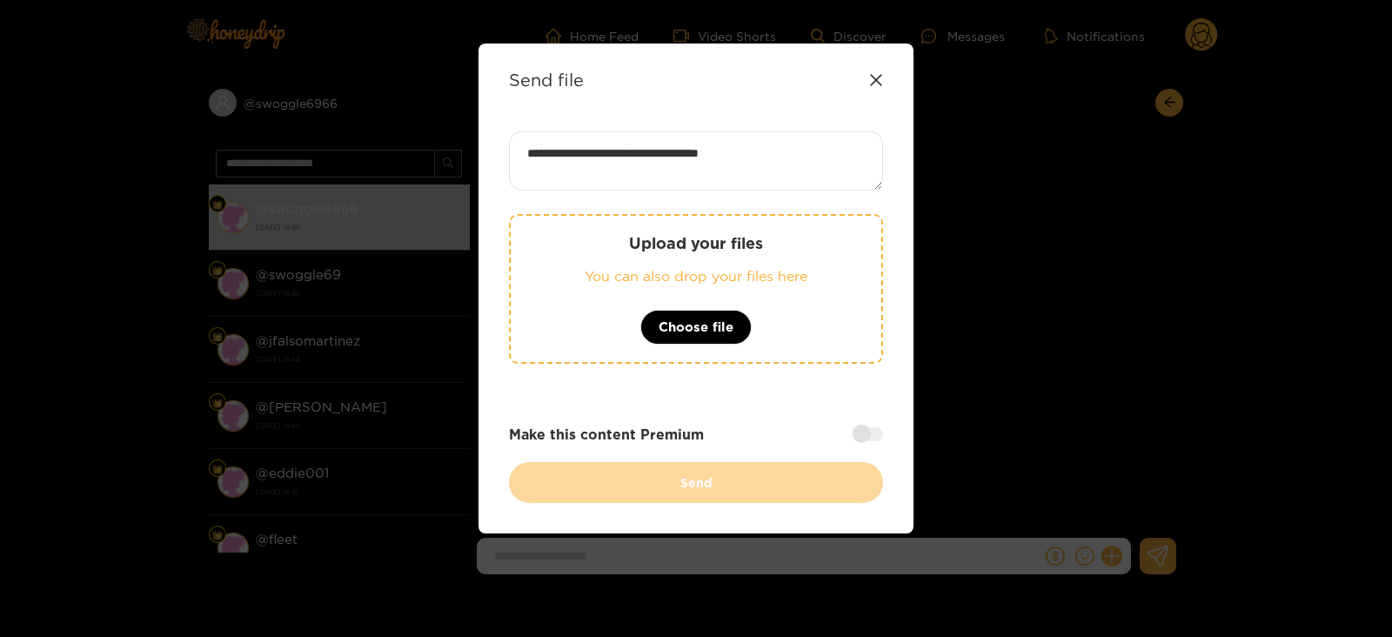
type textarea "**********"
click at [723, 231] on div "Upload your files You can also drop your files here Choose file" at bounding box center [696, 289] width 374 height 150
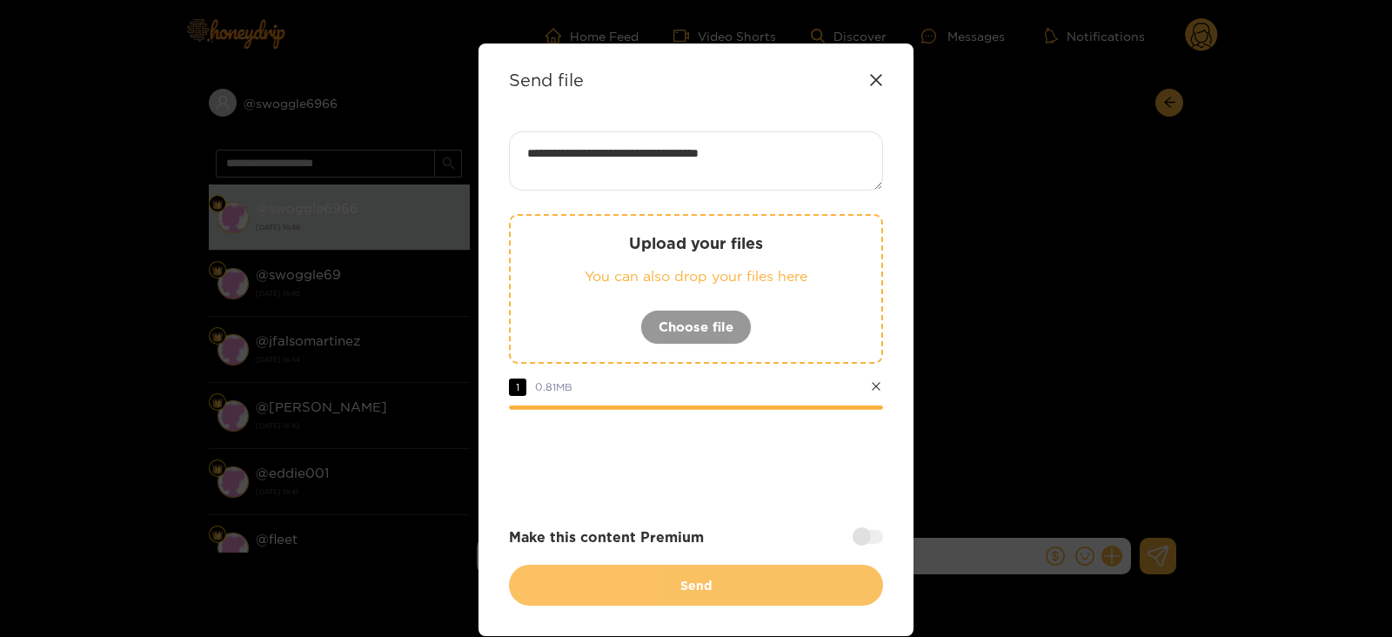
click at [587, 583] on button "Send" at bounding box center [696, 585] width 374 height 41
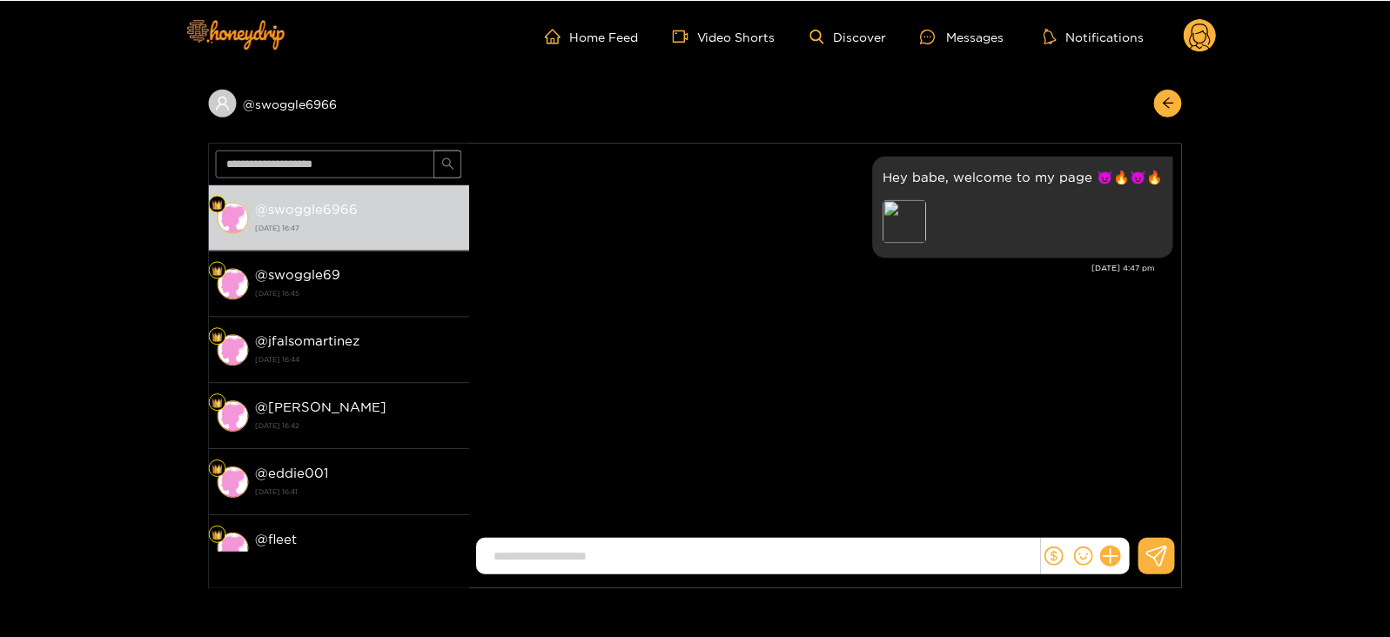
scroll to position [0, 0]
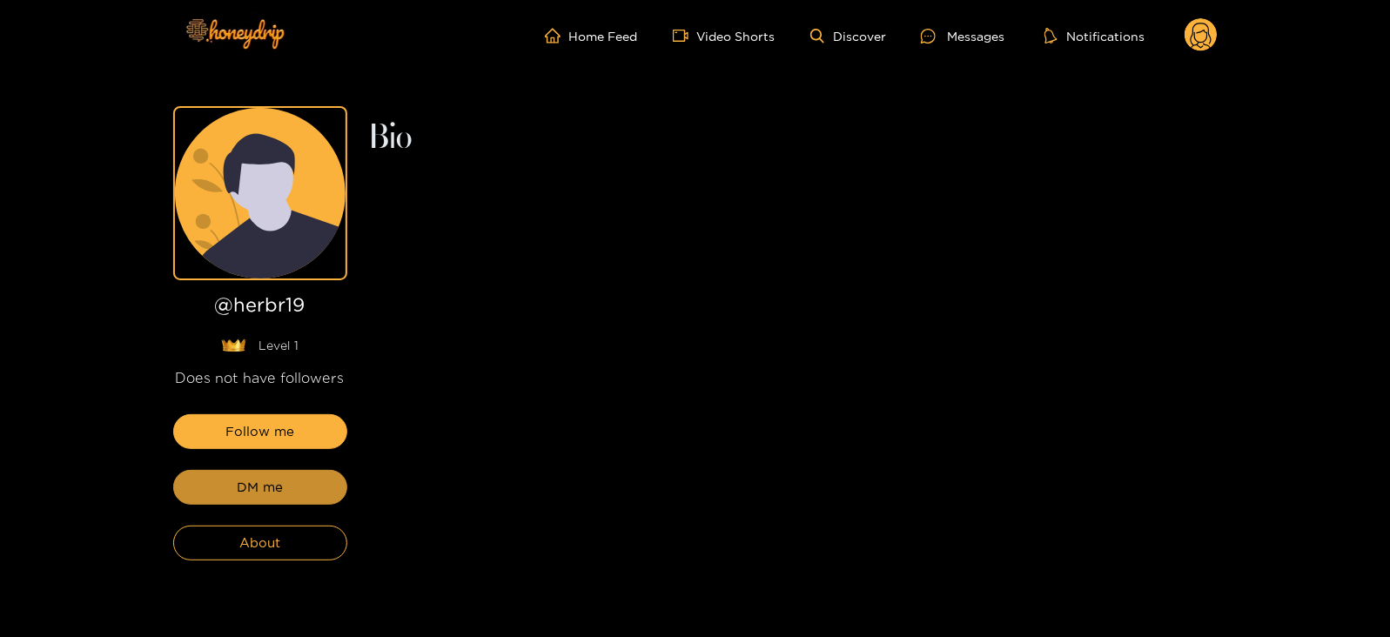
click at [260, 477] on span "DM me" at bounding box center [260, 487] width 46 height 21
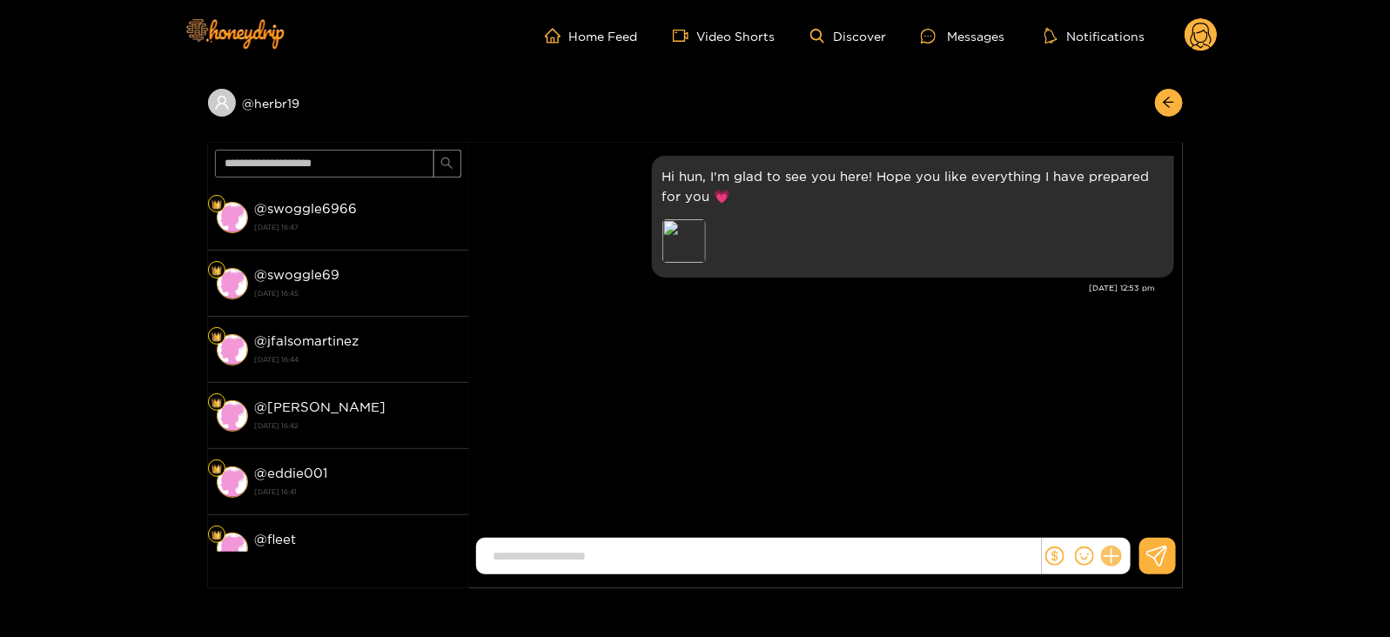
click at [1113, 560] on icon at bounding box center [1111, 557] width 20 height 20
click at [1138, 524] on button at bounding box center [1143, 513] width 61 height 39
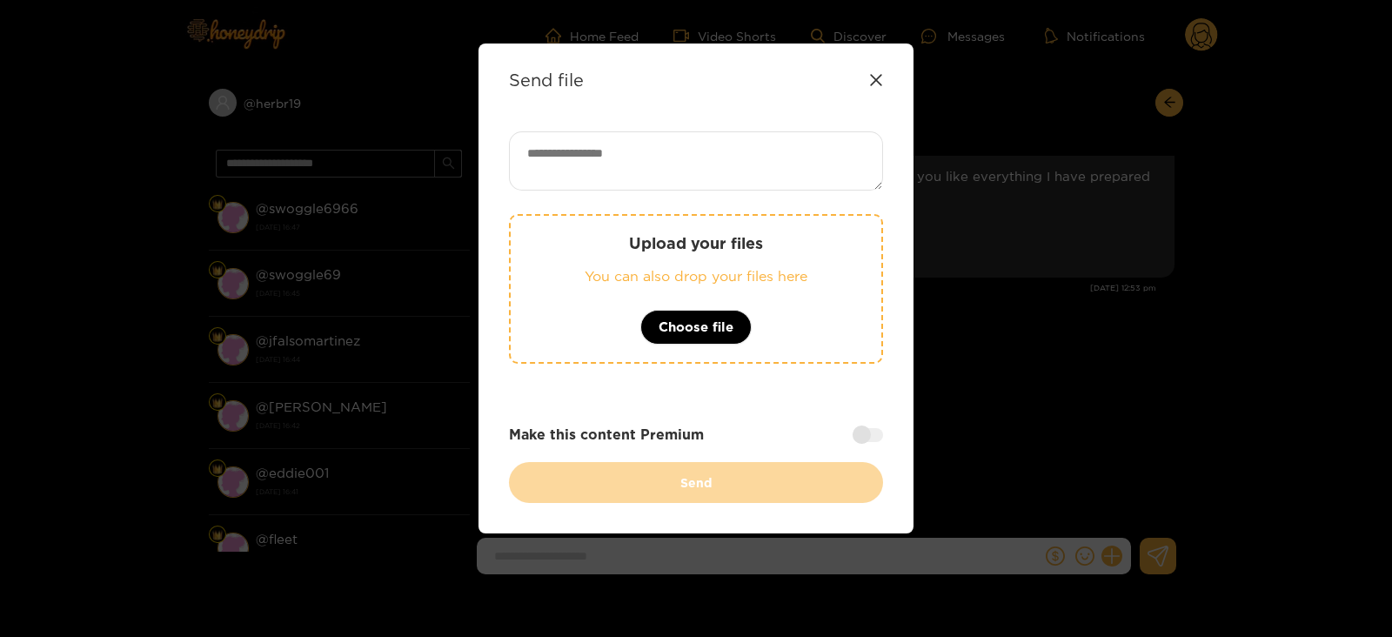
click at [875, 70] on div "Send file" at bounding box center [696, 80] width 374 height 20
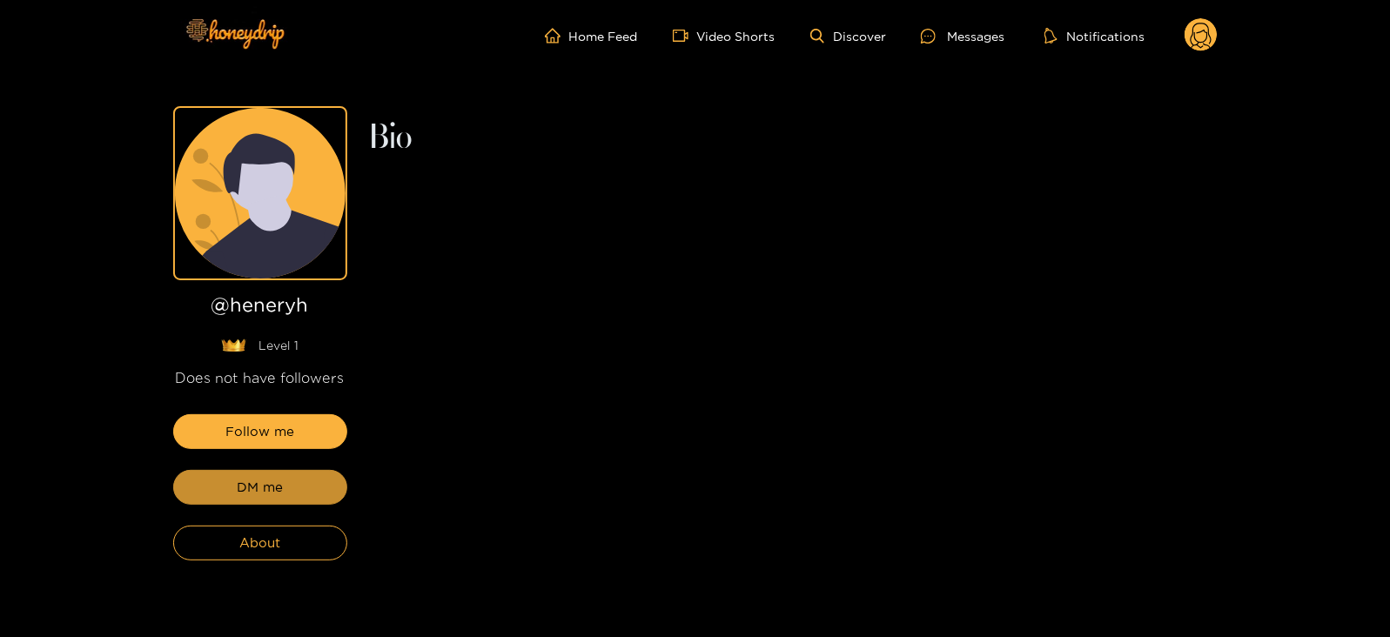
click at [198, 491] on button "DM me" at bounding box center [260, 487] width 174 height 35
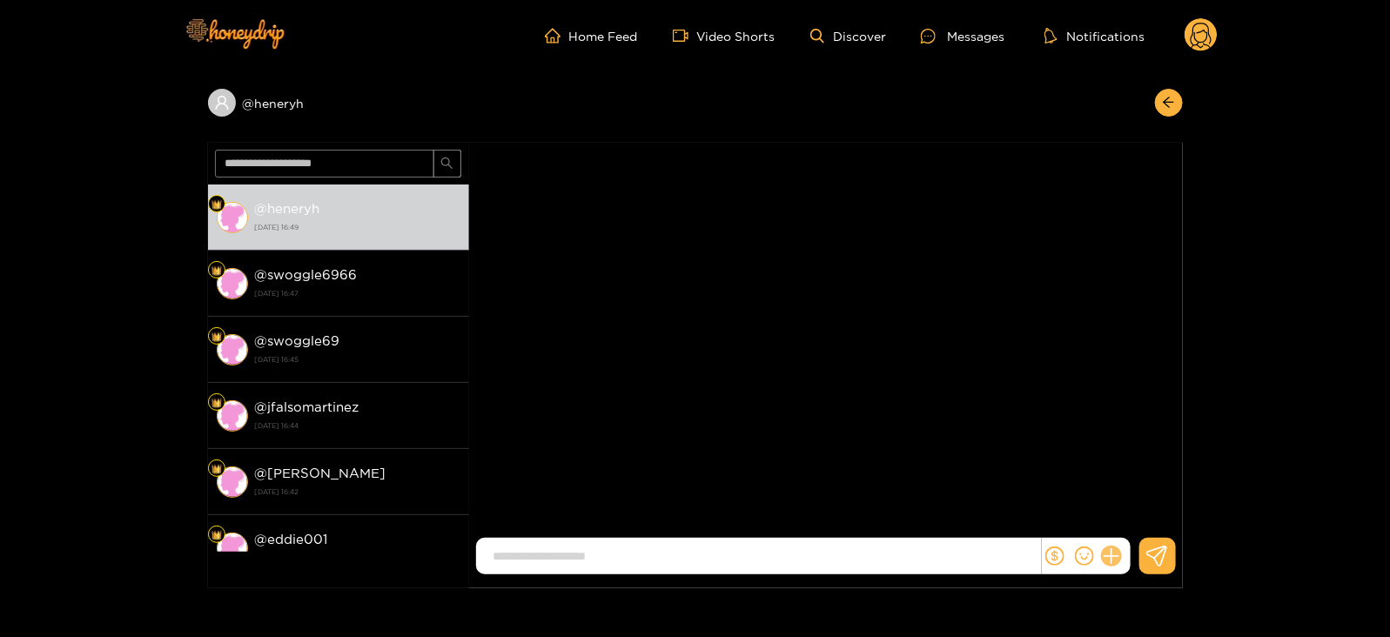
click at [1110, 554] on icon at bounding box center [1111, 557] width 20 height 20
click at [1151, 503] on button at bounding box center [1143, 513] width 61 height 39
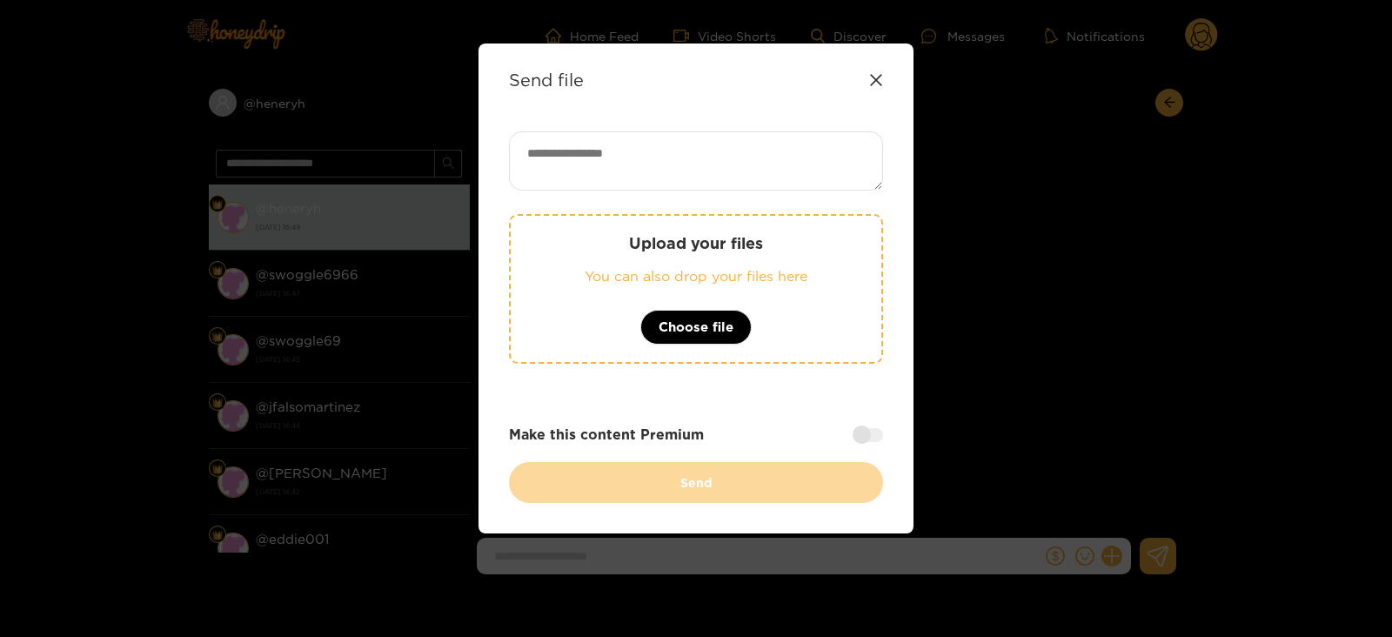
click at [751, 172] on textarea at bounding box center [696, 160] width 374 height 59
paste textarea "**********"
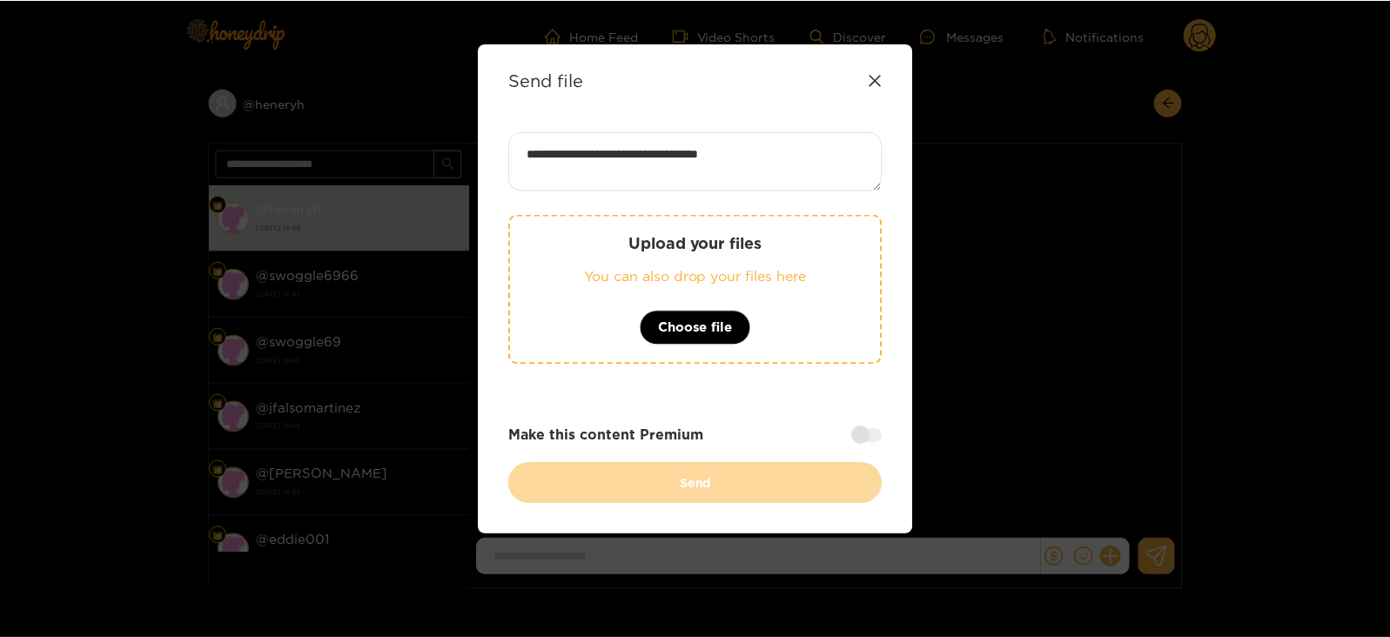
scroll to position [2, 0]
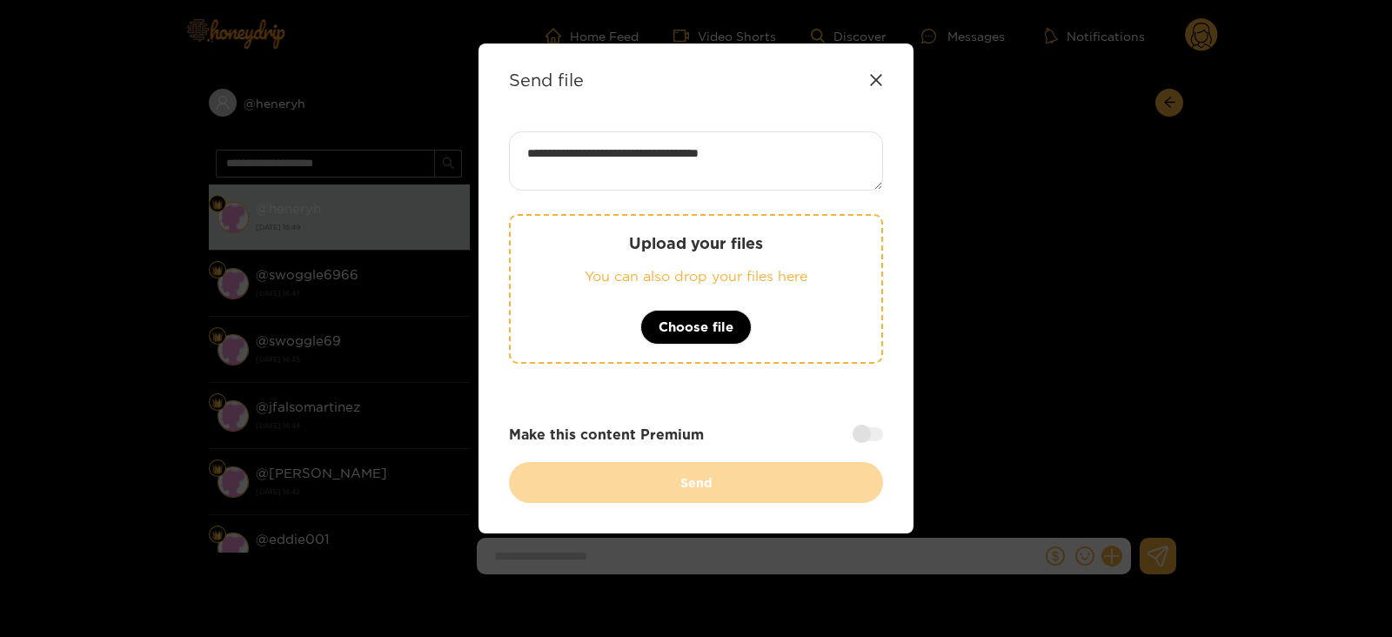
type textarea "**********"
click at [745, 237] on p "Upload your files" at bounding box center [696, 243] width 301 height 20
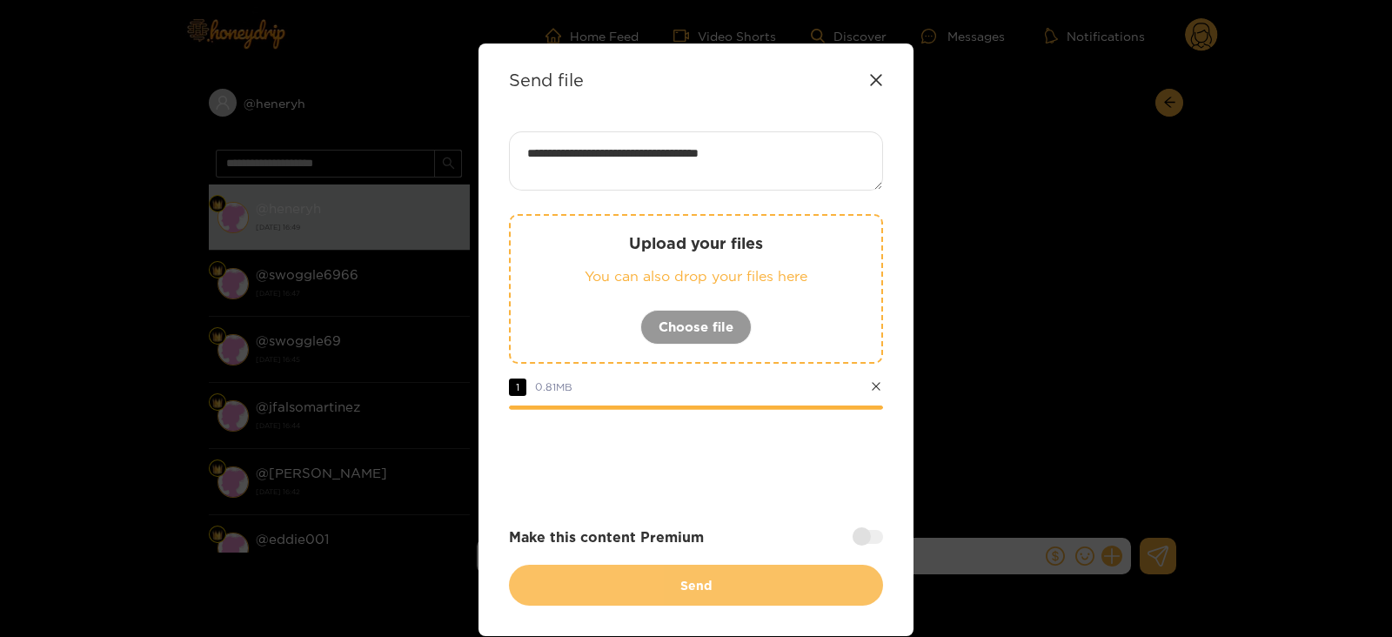
click at [591, 580] on button "Send" at bounding box center [696, 585] width 374 height 41
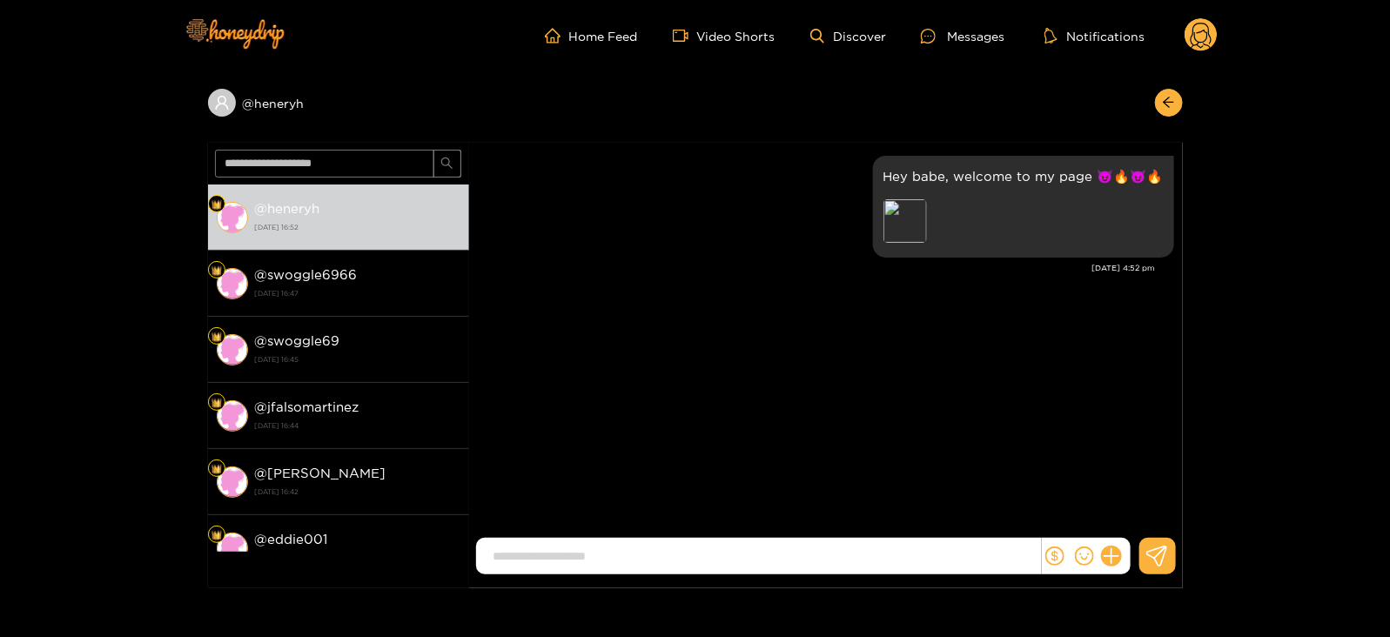
scroll to position [0, 0]
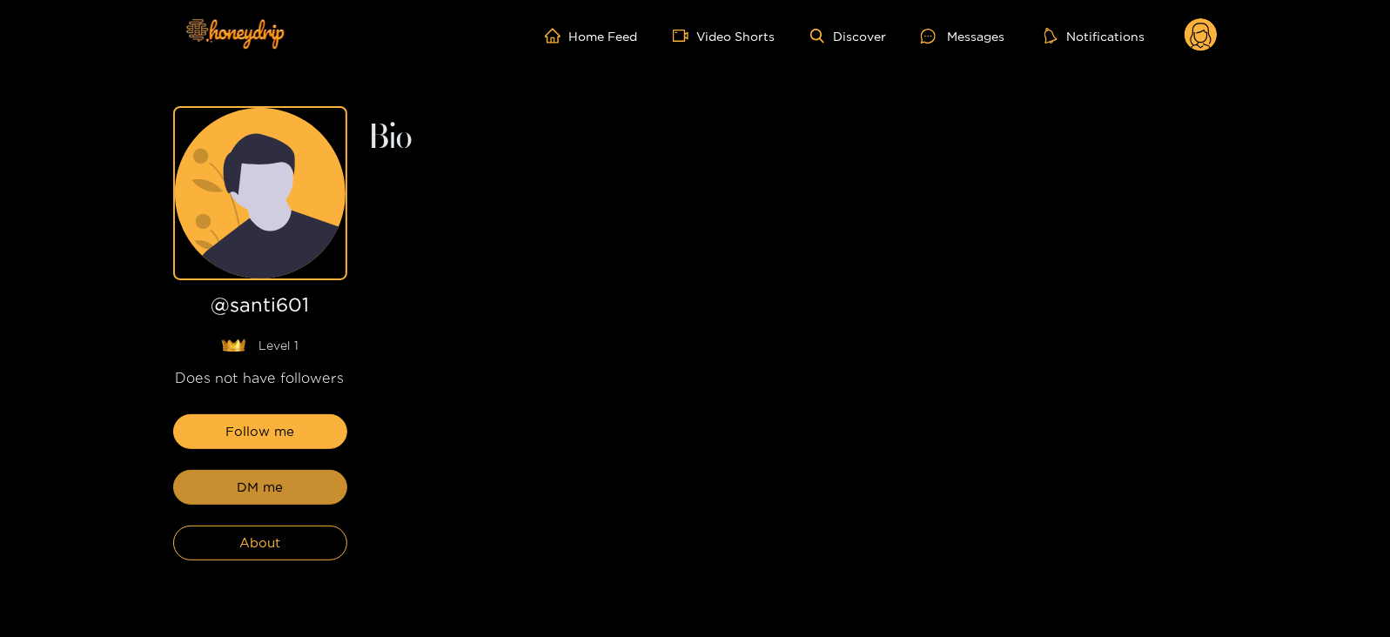
click at [290, 503] on button "DM me" at bounding box center [260, 487] width 174 height 35
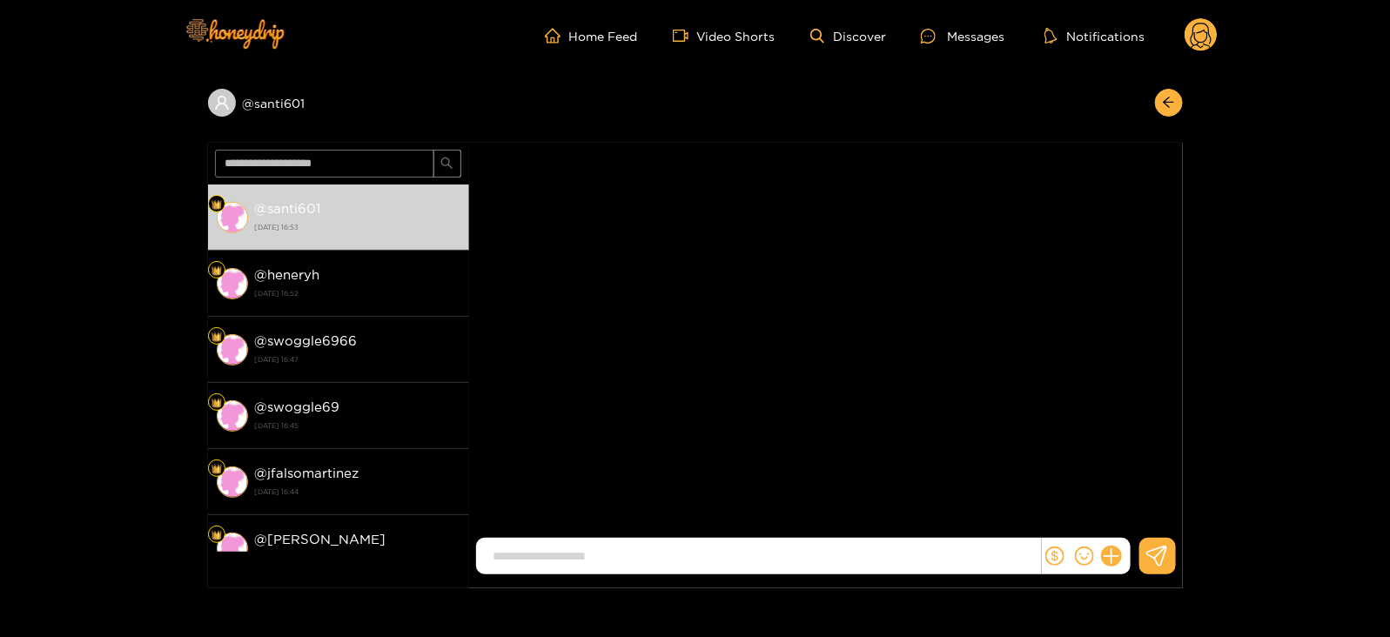
click at [1113, 542] on div at bounding box center [1086, 556] width 89 height 37
click at [1113, 554] on icon at bounding box center [1111, 557] width 20 height 20
click at [1149, 506] on icon at bounding box center [1143, 514] width 17 height 17
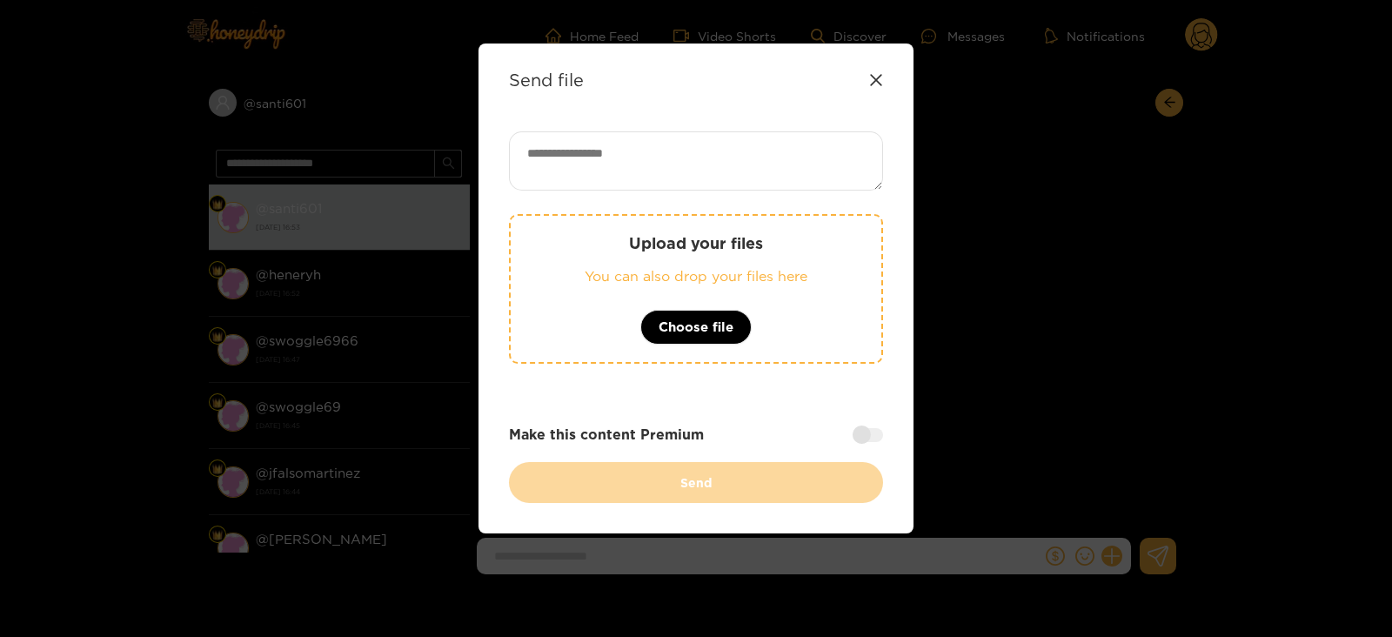
click at [704, 155] on textarea at bounding box center [696, 160] width 374 height 59
paste textarea "**********"
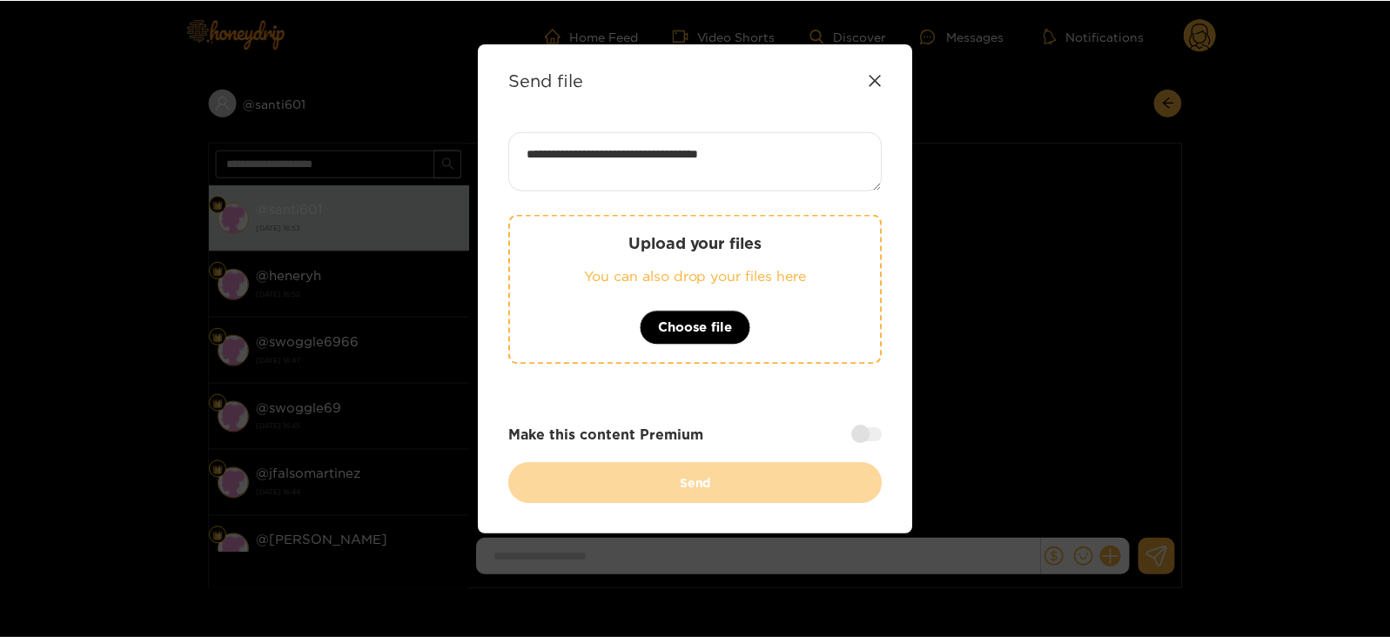
scroll to position [2, 0]
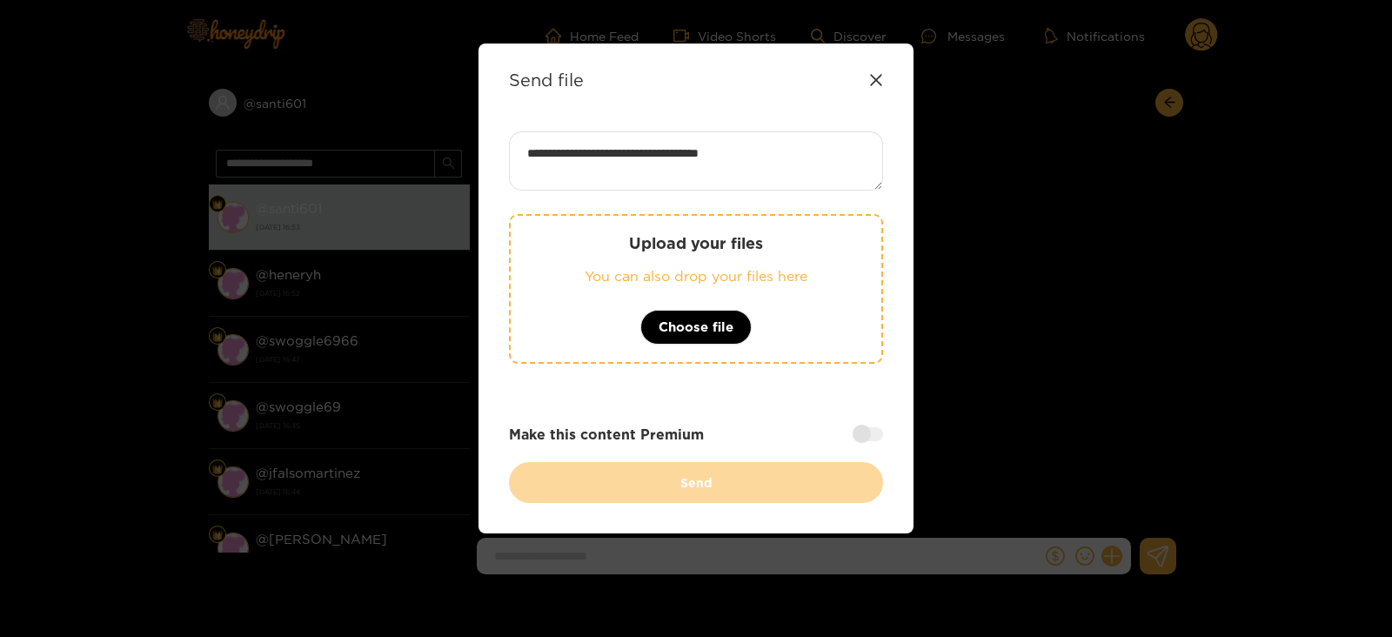
type textarea "**********"
click at [710, 233] on p "Upload your files" at bounding box center [696, 243] width 301 height 20
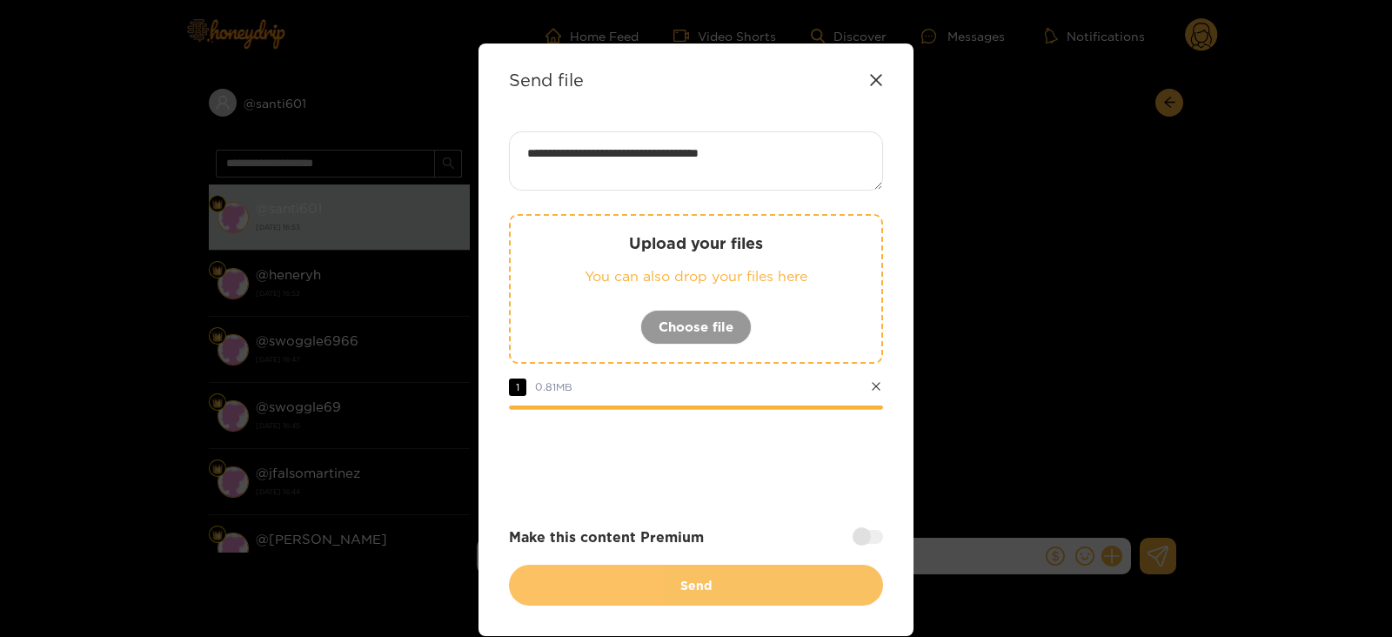
click at [634, 580] on button "Send" at bounding box center [696, 585] width 374 height 41
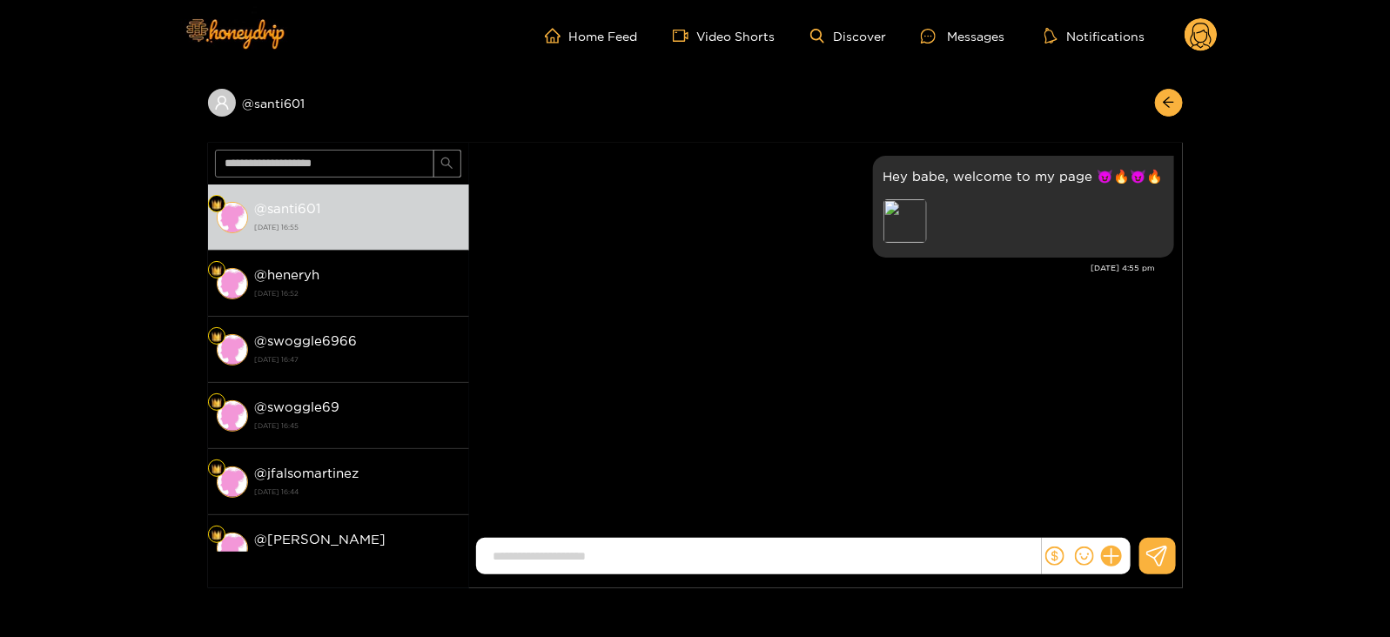
scroll to position [0, 0]
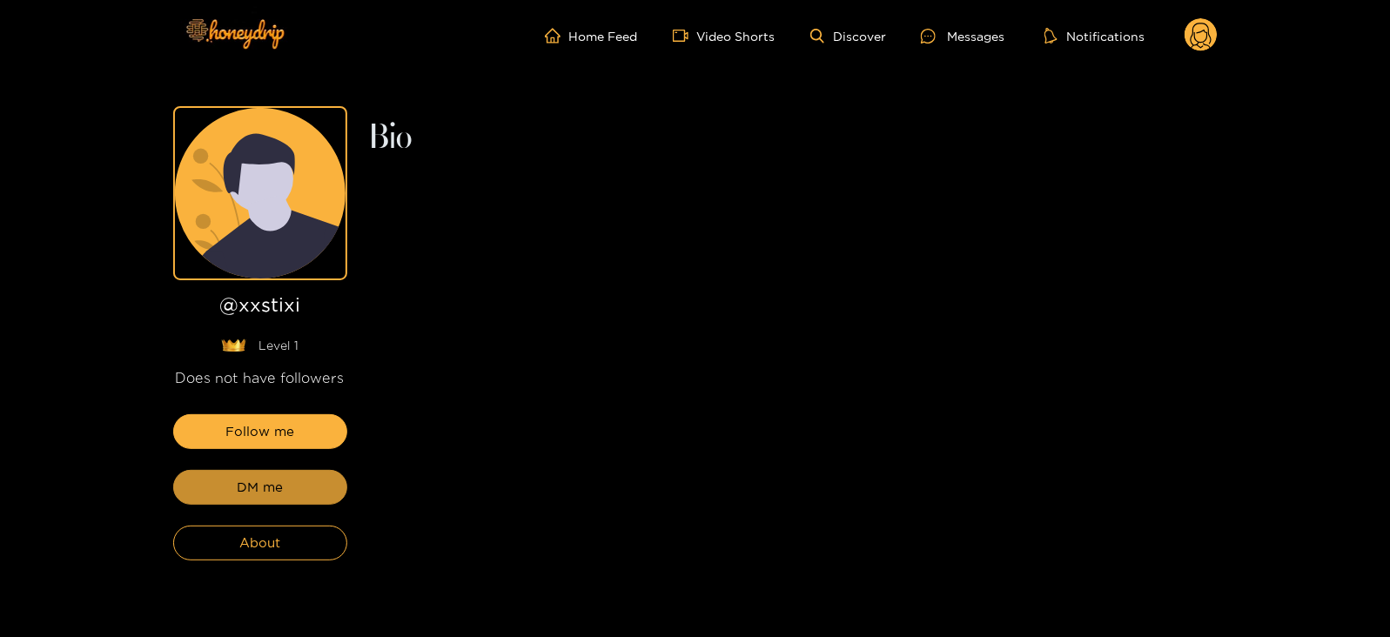
click at [275, 484] on span "DM me" at bounding box center [260, 487] width 46 height 21
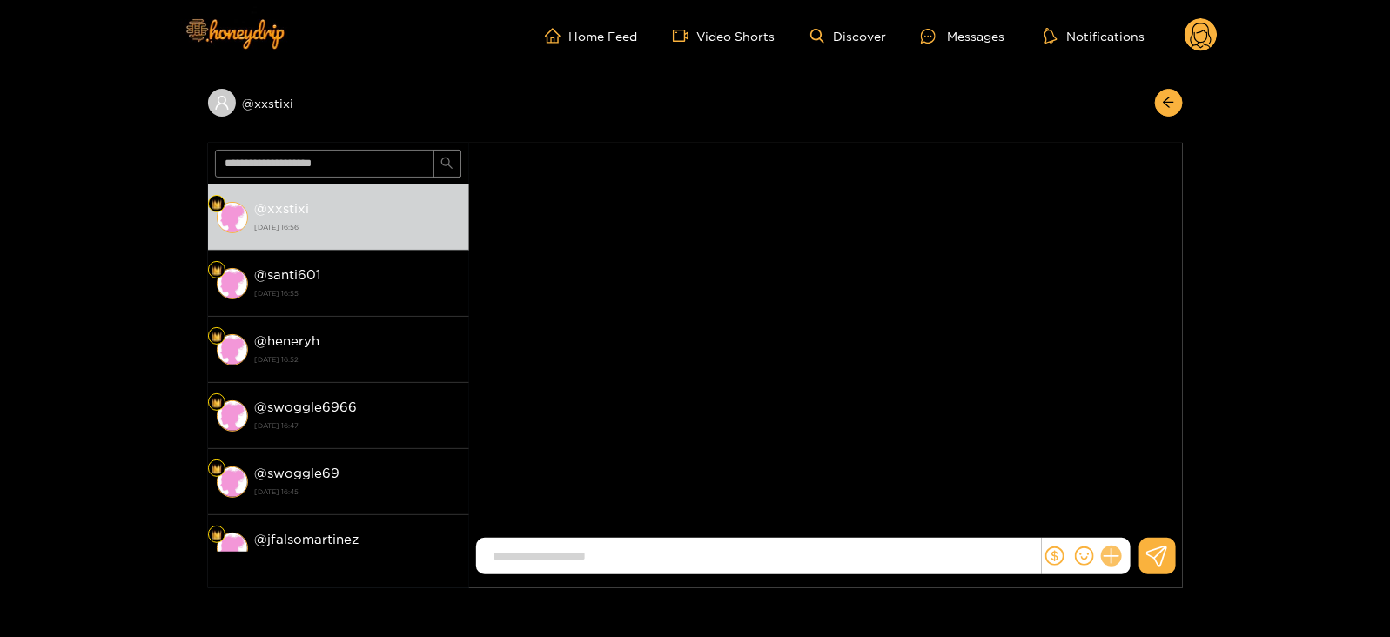
click at [1109, 555] on icon at bounding box center [1111, 556] width 17 height 17
click at [1124, 527] on button at bounding box center [1143, 513] width 61 height 39
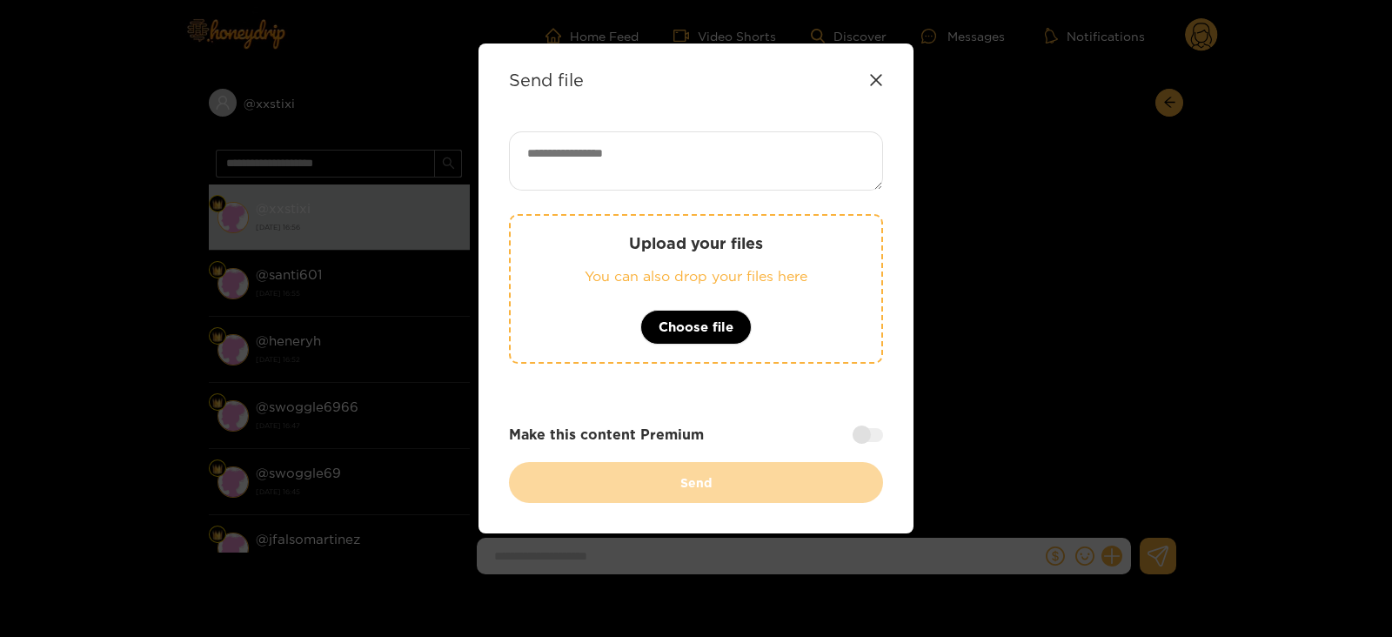
paste textarea "**********"
click at [621, 163] on textarea "**********" at bounding box center [696, 160] width 374 height 59
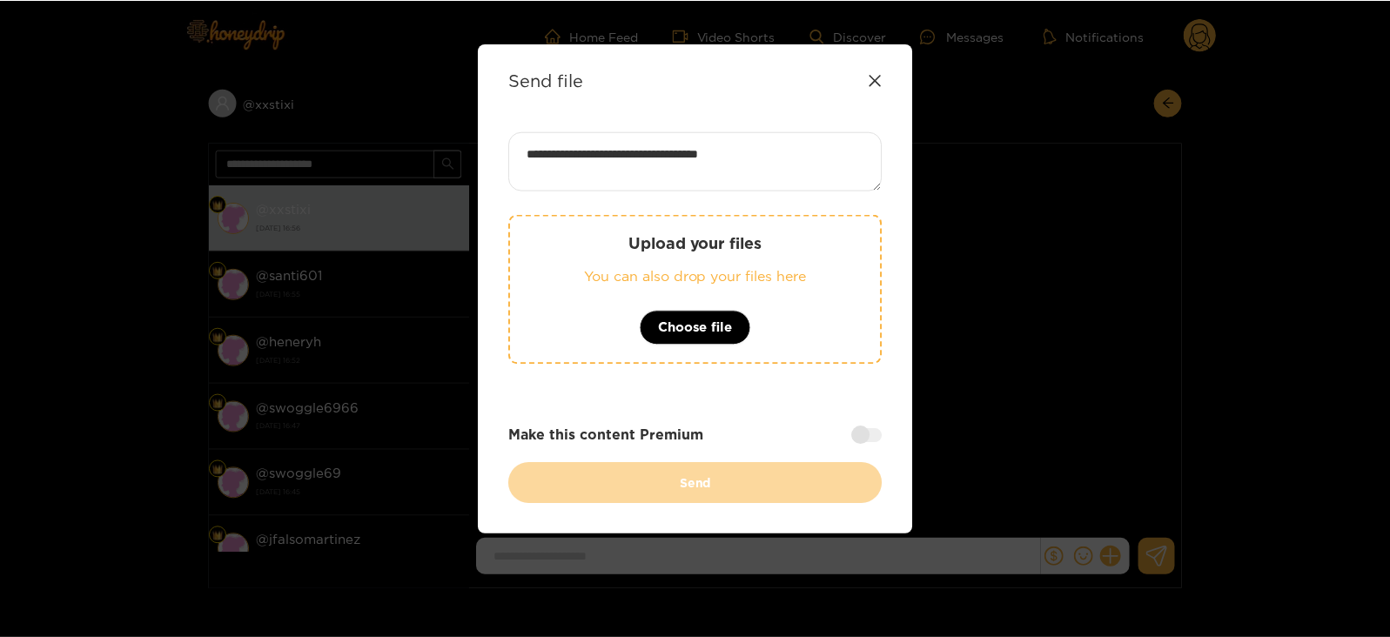
scroll to position [2, 0]
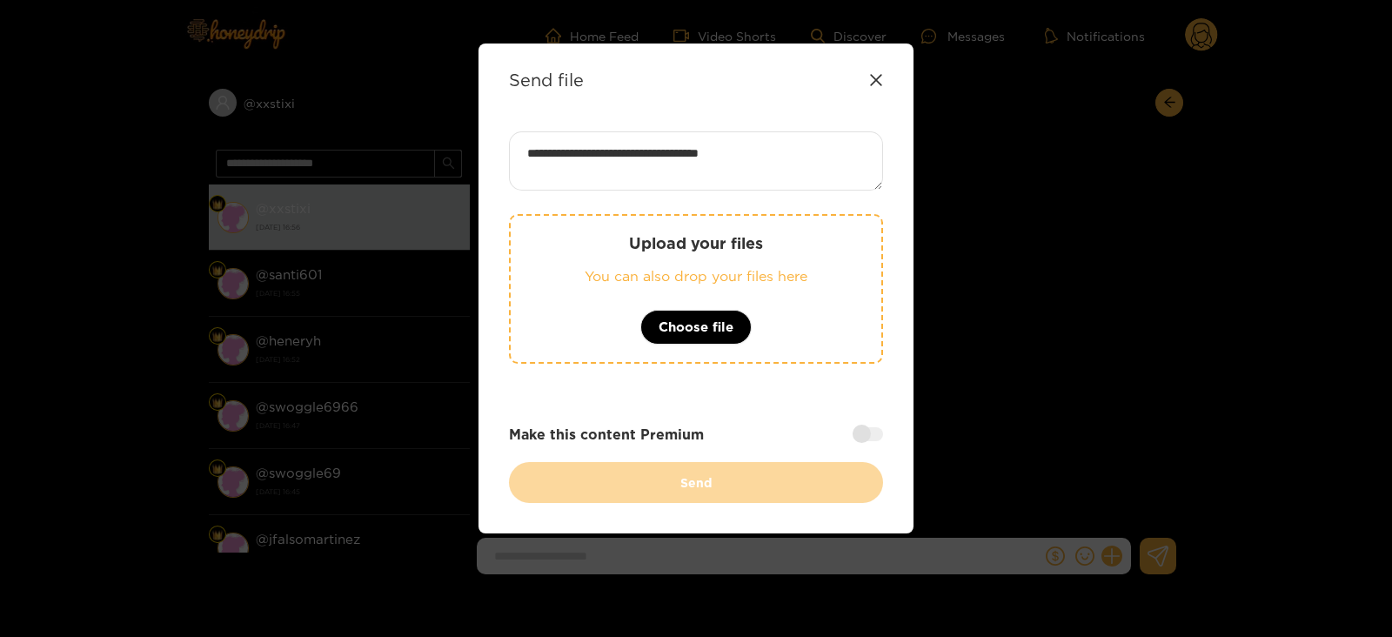
type textarea "**********"
click at [596, 287] on div "Upload your files You can also drop your files here Choose file" at bounding box center [696, 289] width 374 height 150
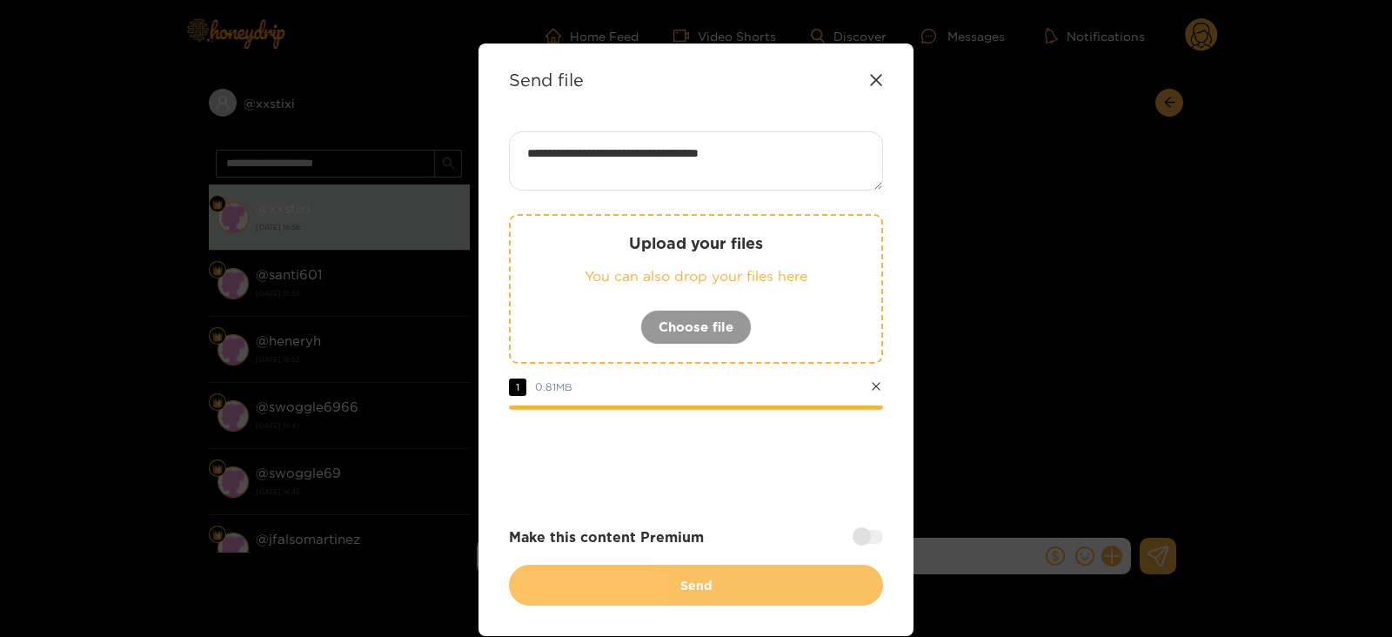
click at [674, 587] on button "Send" at bounding box center [696, 585] width 374 height 41
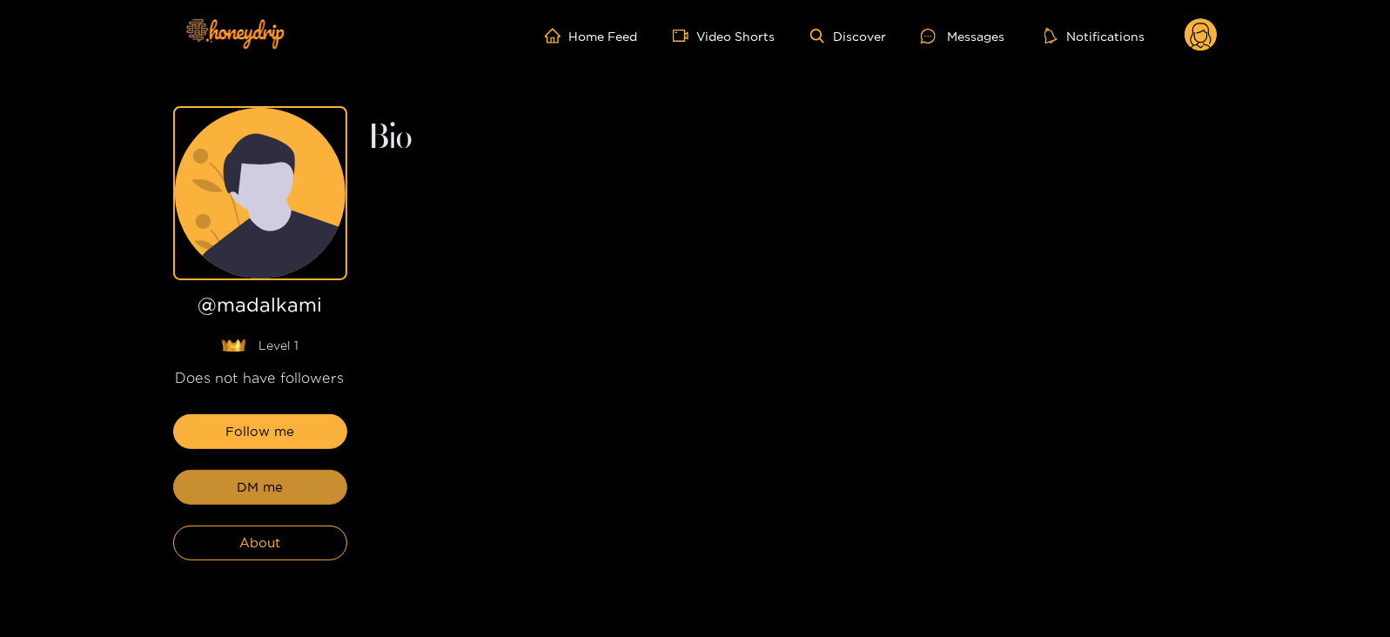
click at [232, 479] on button "DM me" at bounding box center [260, 487] width 174 height 35
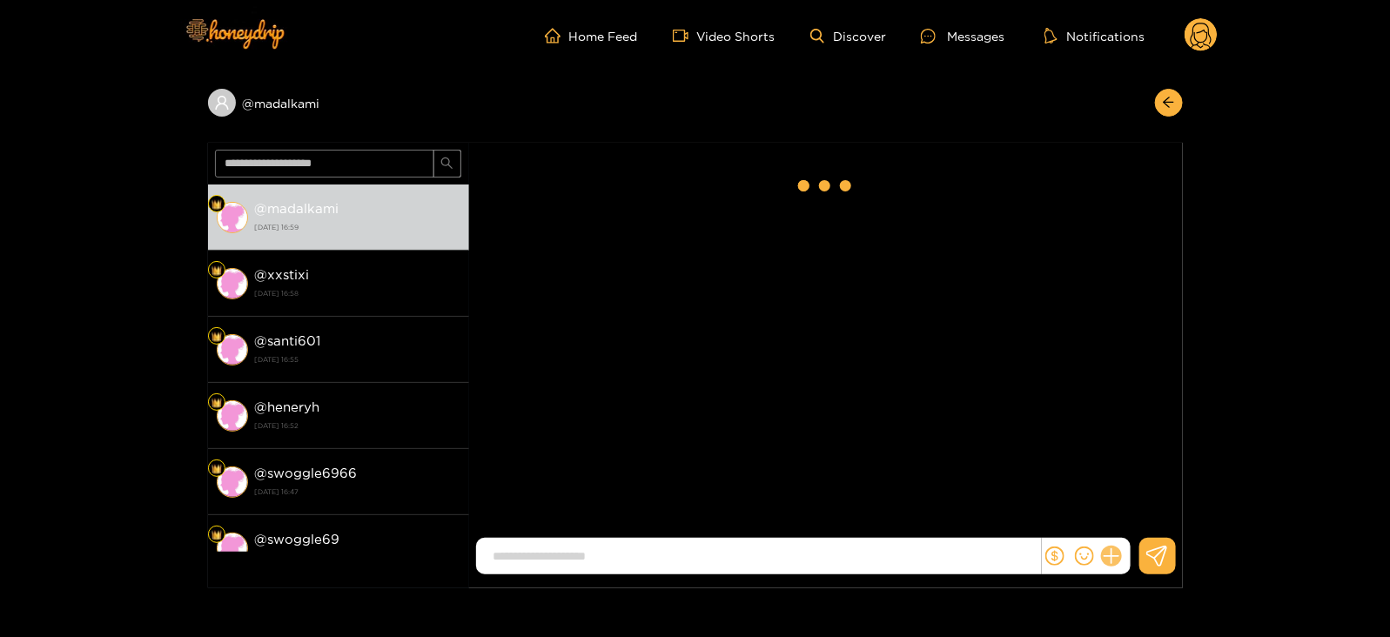
click at [1115, 554] on icon at bounding box center [1111, 557] width 20 height 20
click at [1144, 507] on icon at bounding box center [1143, 514] width 17 height 17
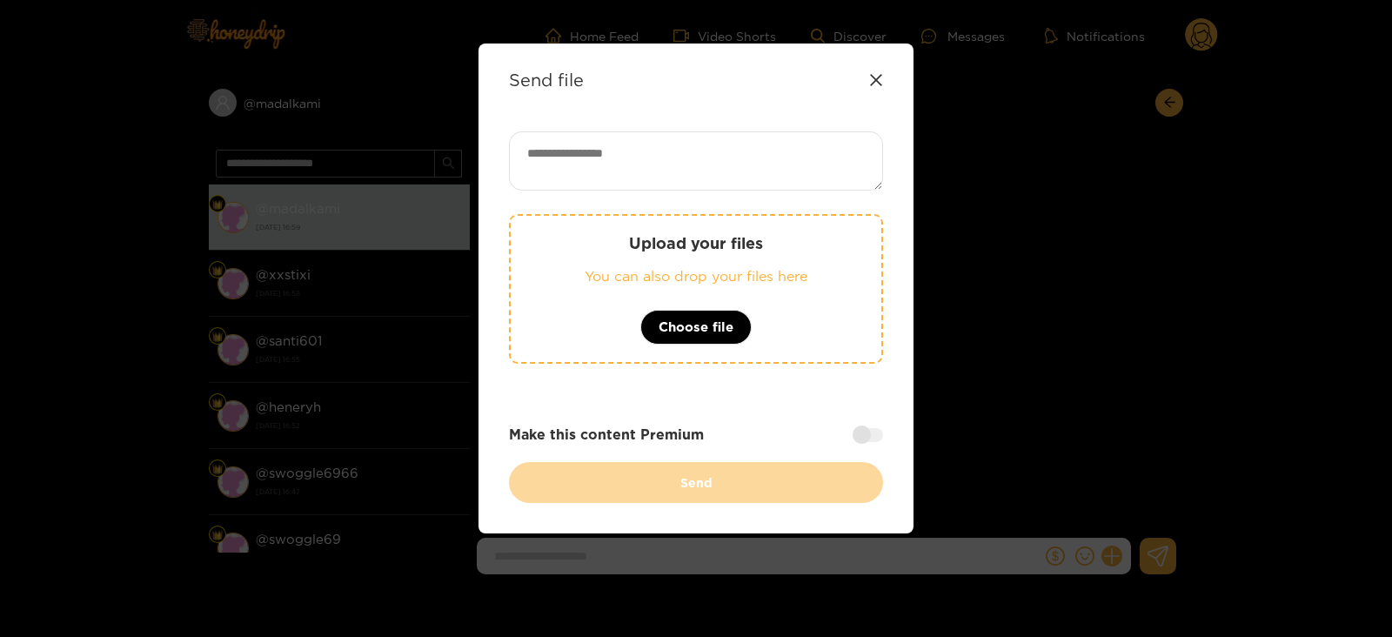
click at [631, 131] on textarea at bounding box center [696, 160] width 374 height 59
paste textarea "**********"
type textarea "**********"
click at [603, 273] on p "You can also drop your files here" at bounding box center [696, 276] width 301 height 20
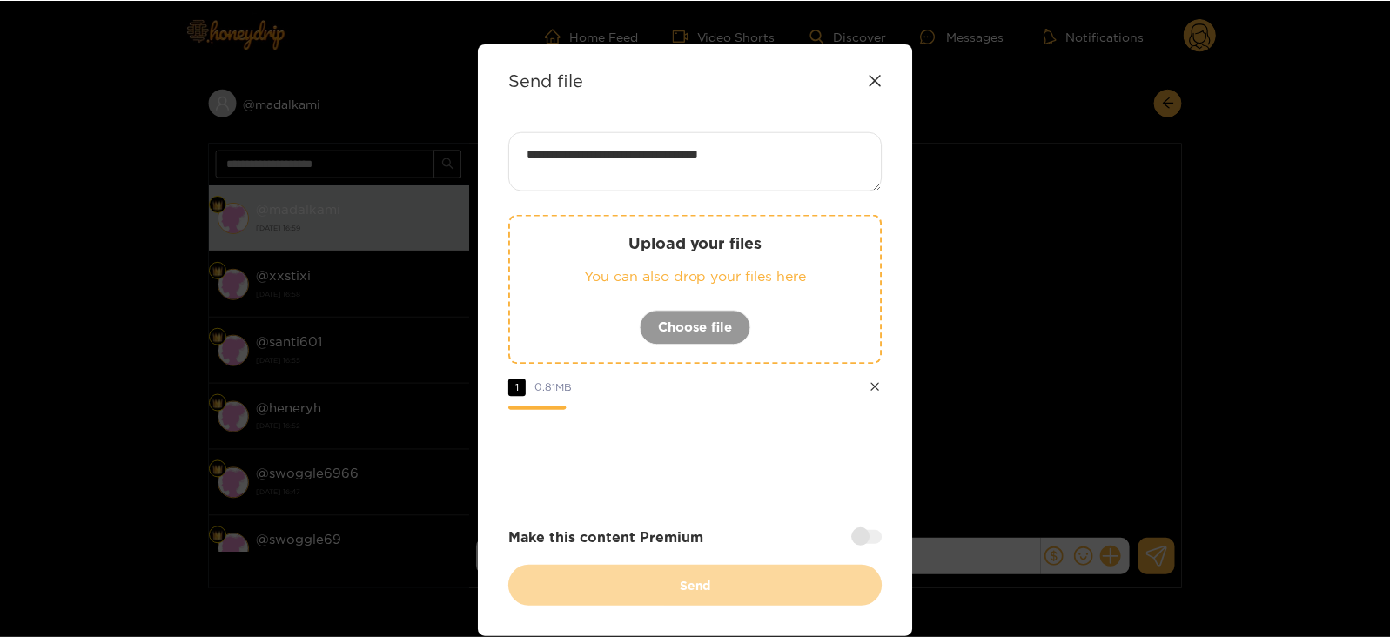
scroll to position [67, 0]
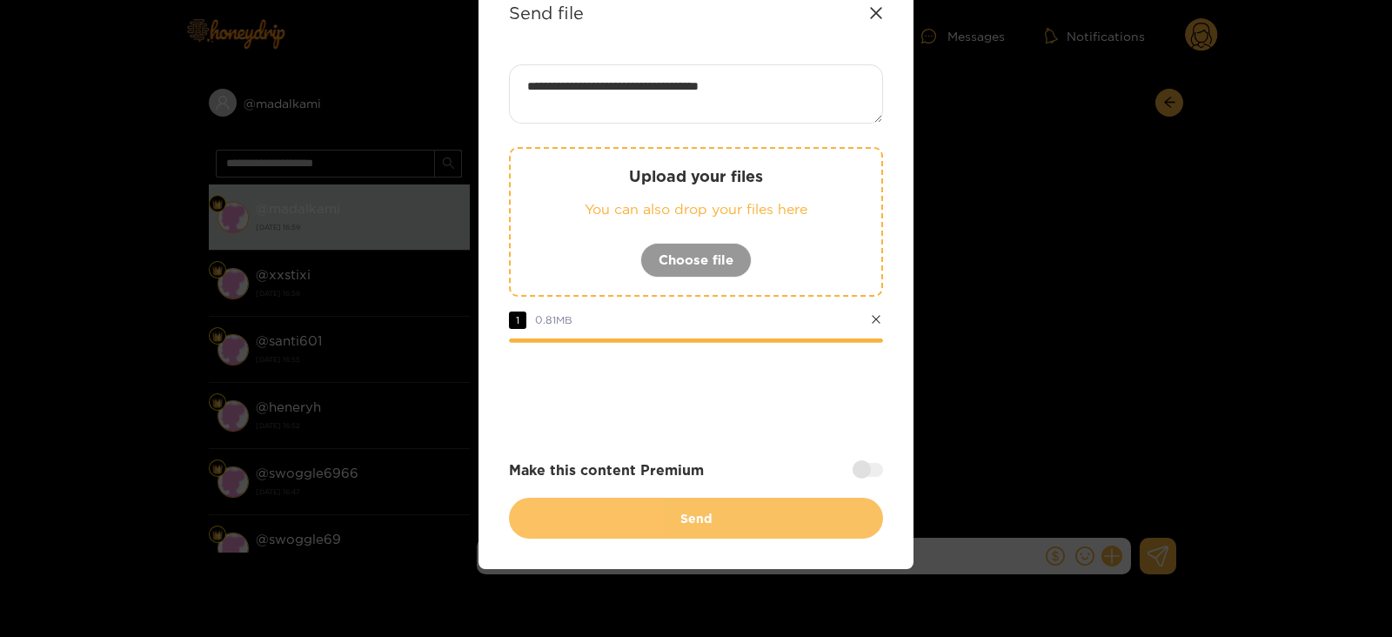
click at [622, 499] on button "Send" at bounding box center [696, 518] width 374 height 41
click at [622, 513] on button "Send" at bounding box center [696, 518] width 374 height 41
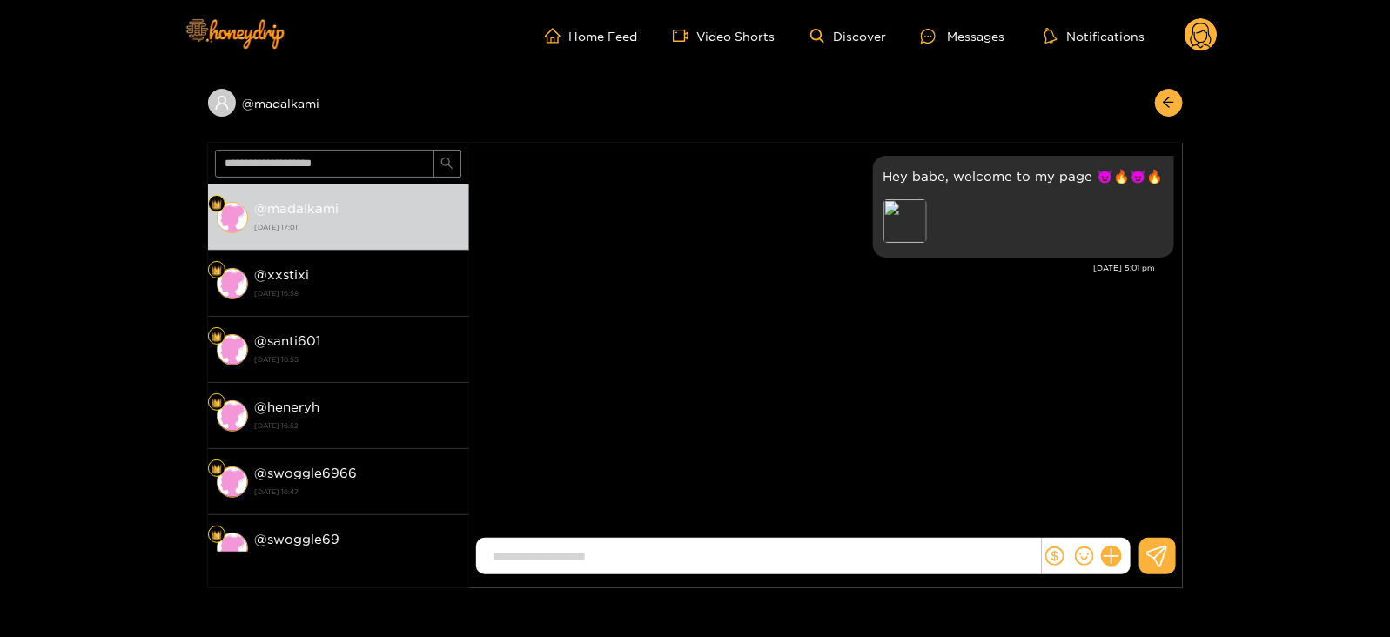
scroll to position [0, 0]
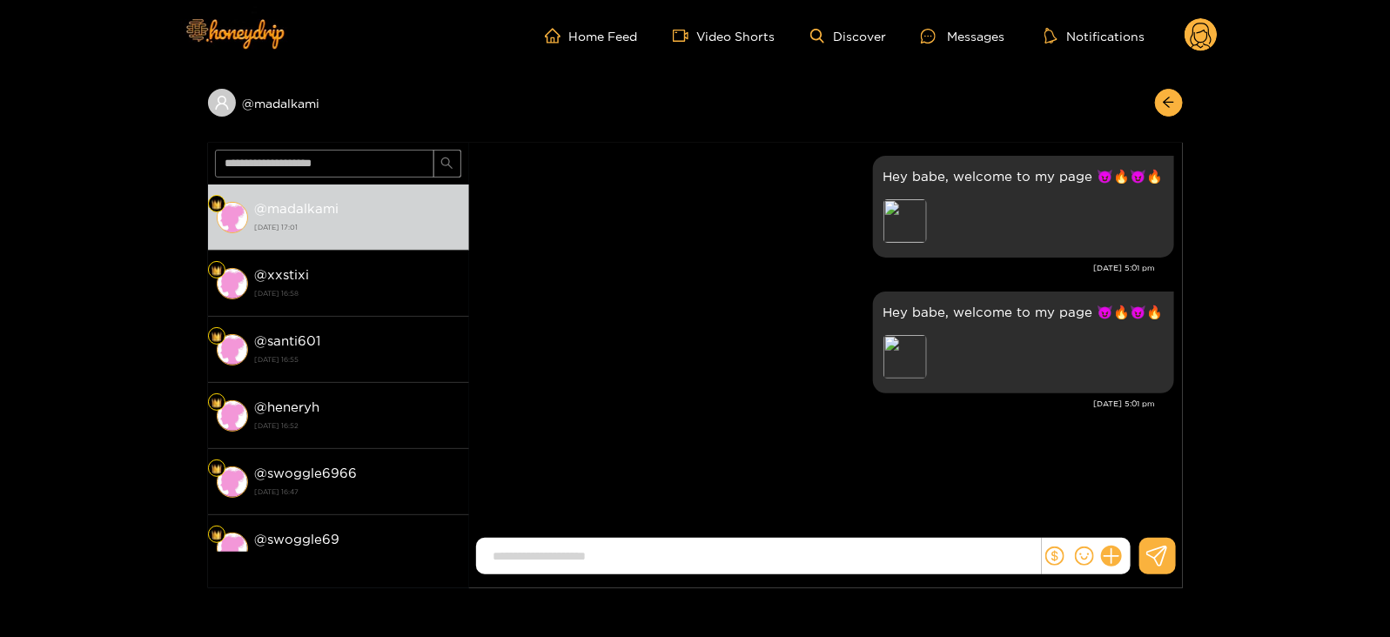
click at [1197, 26] on circle at bounding box center [1200, 34] width 33 height 33
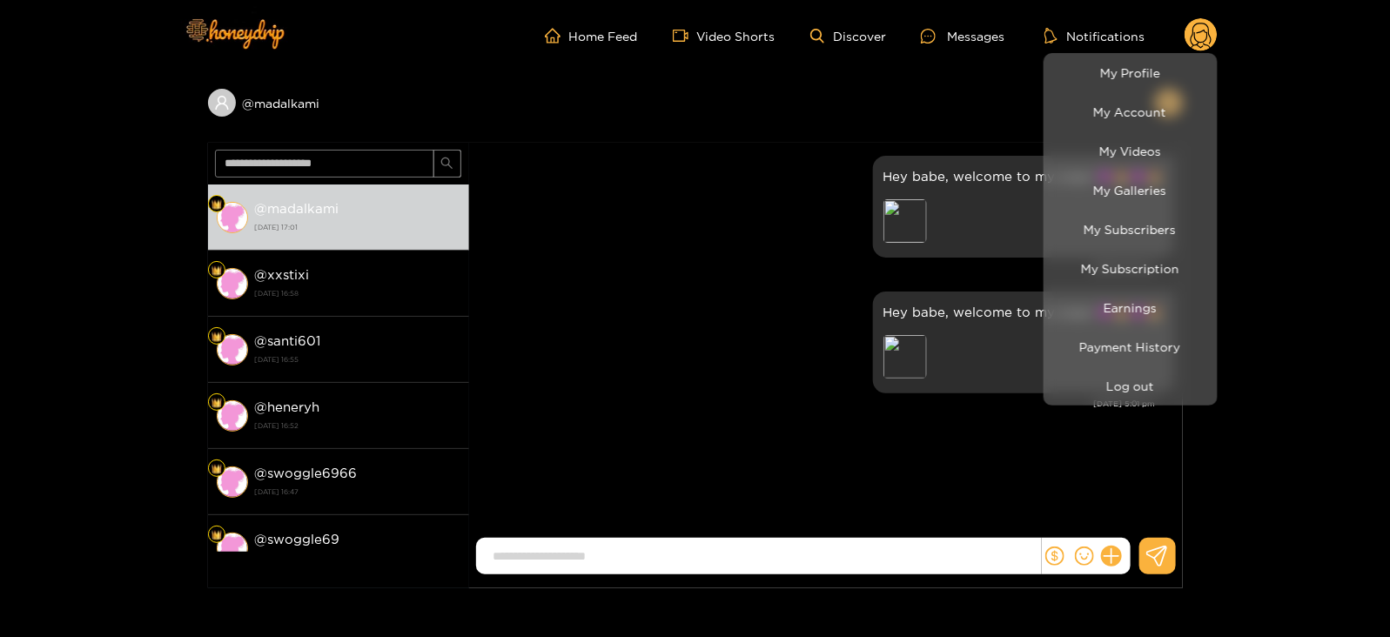
click at [881, 280] on div at bounding box center [695, 318] width 1390 height 637
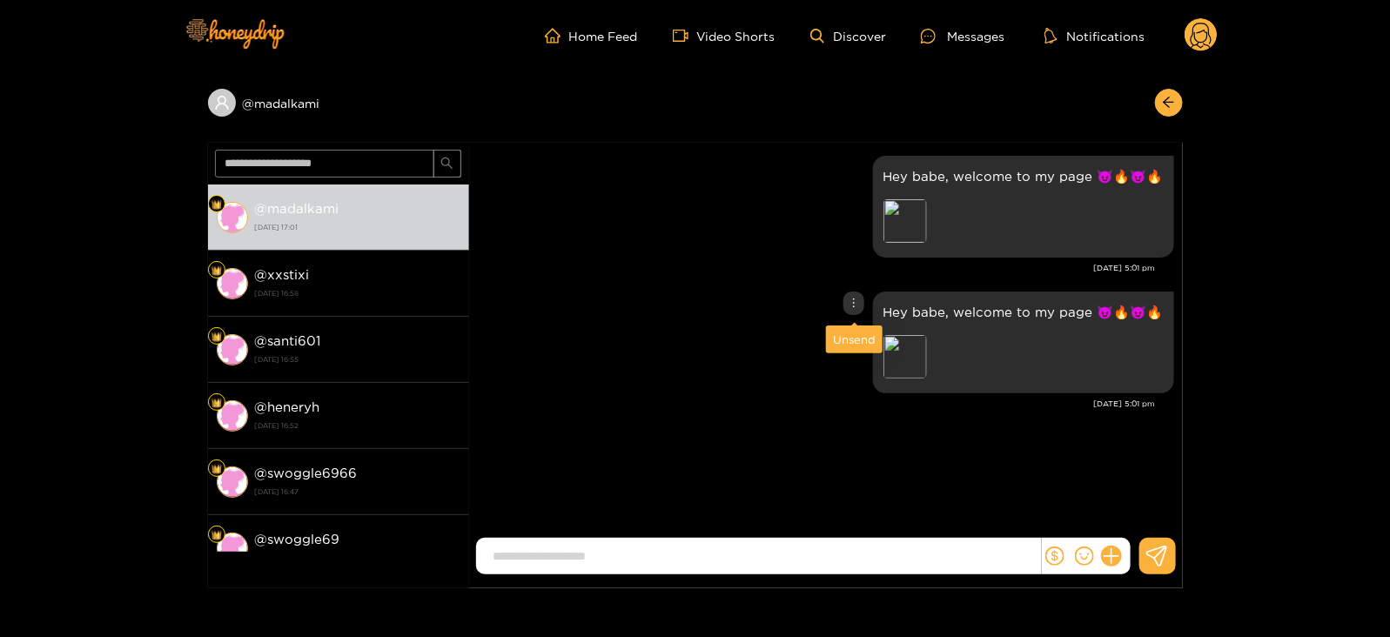
click at [857, 342] on div "Unsend" at bounding box center [854, 339] width 43 height 17
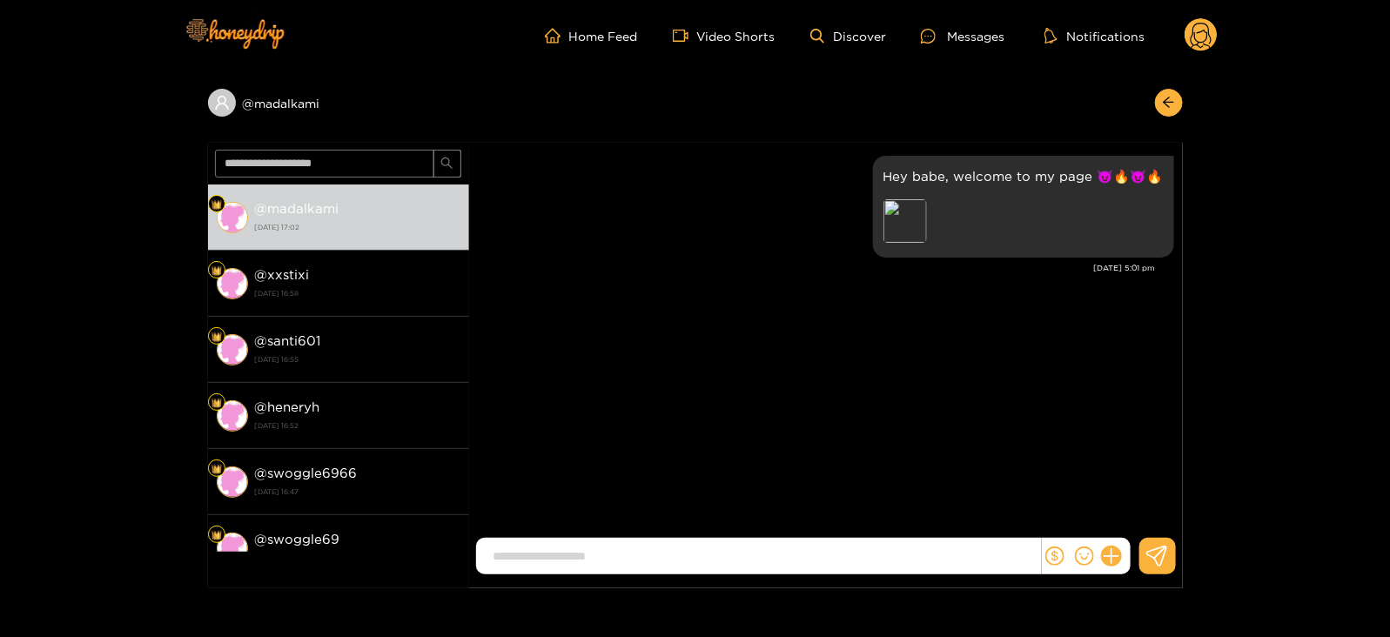
click at [1199, 41] on icon at bounding box center [1201, 38] width 21 height 30
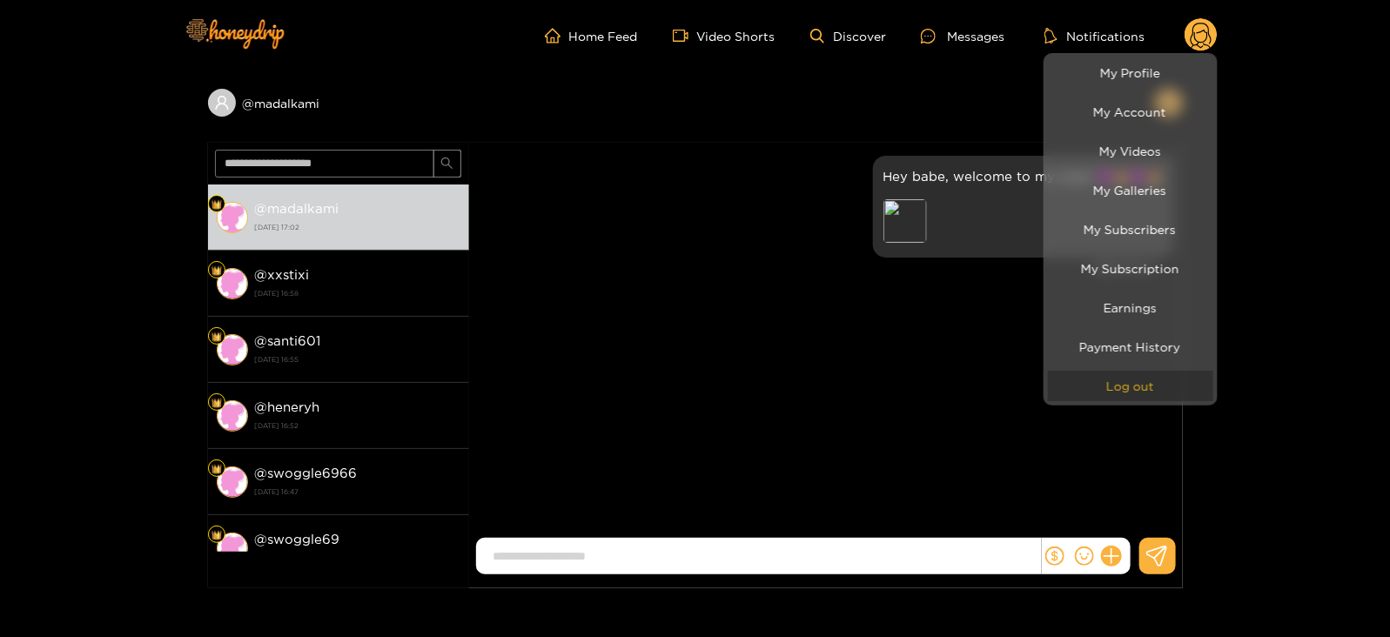
click at [1097, 385] on button "Log out" at bounding box center [1130, 386] width 165 height 30
